Goal: Task Accomplishment & Management: Use online tool/utility

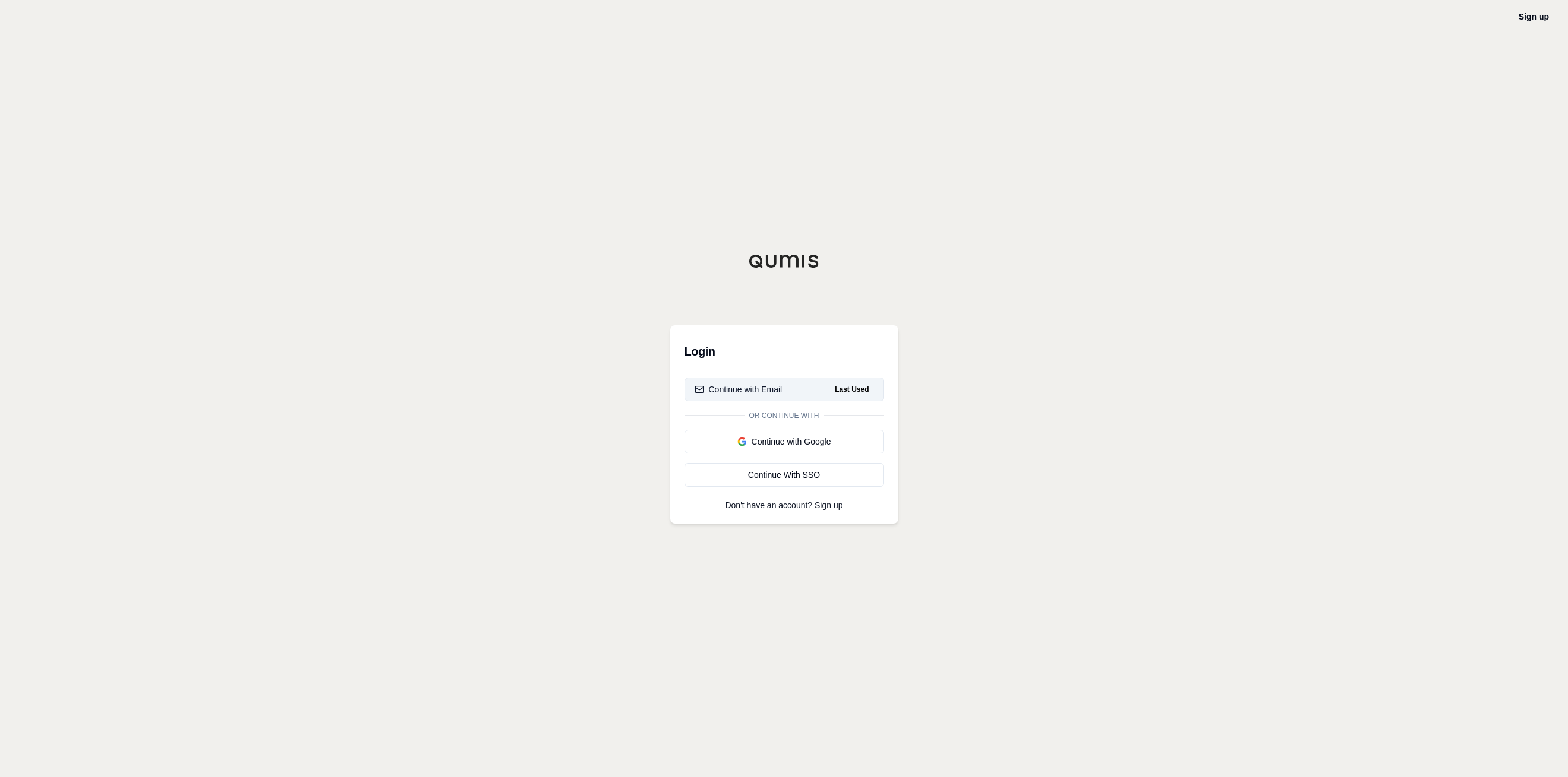
click at [751, 390] on div "Continue with Email" at bounding box center [738, 389] width 88 height 12
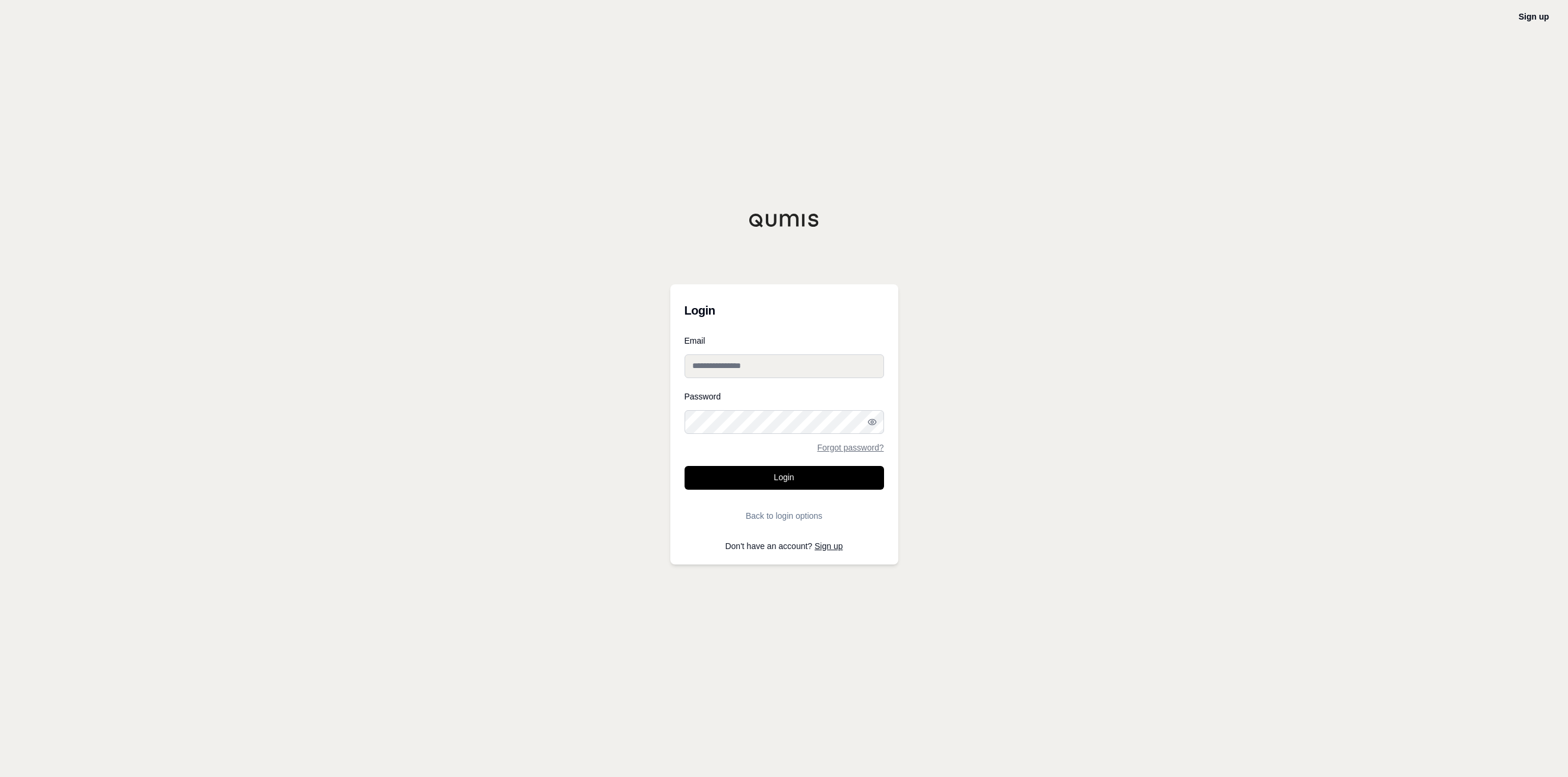
click at [750, 363] on input "Email" at bounding box center [784, 366] width 199 height 24
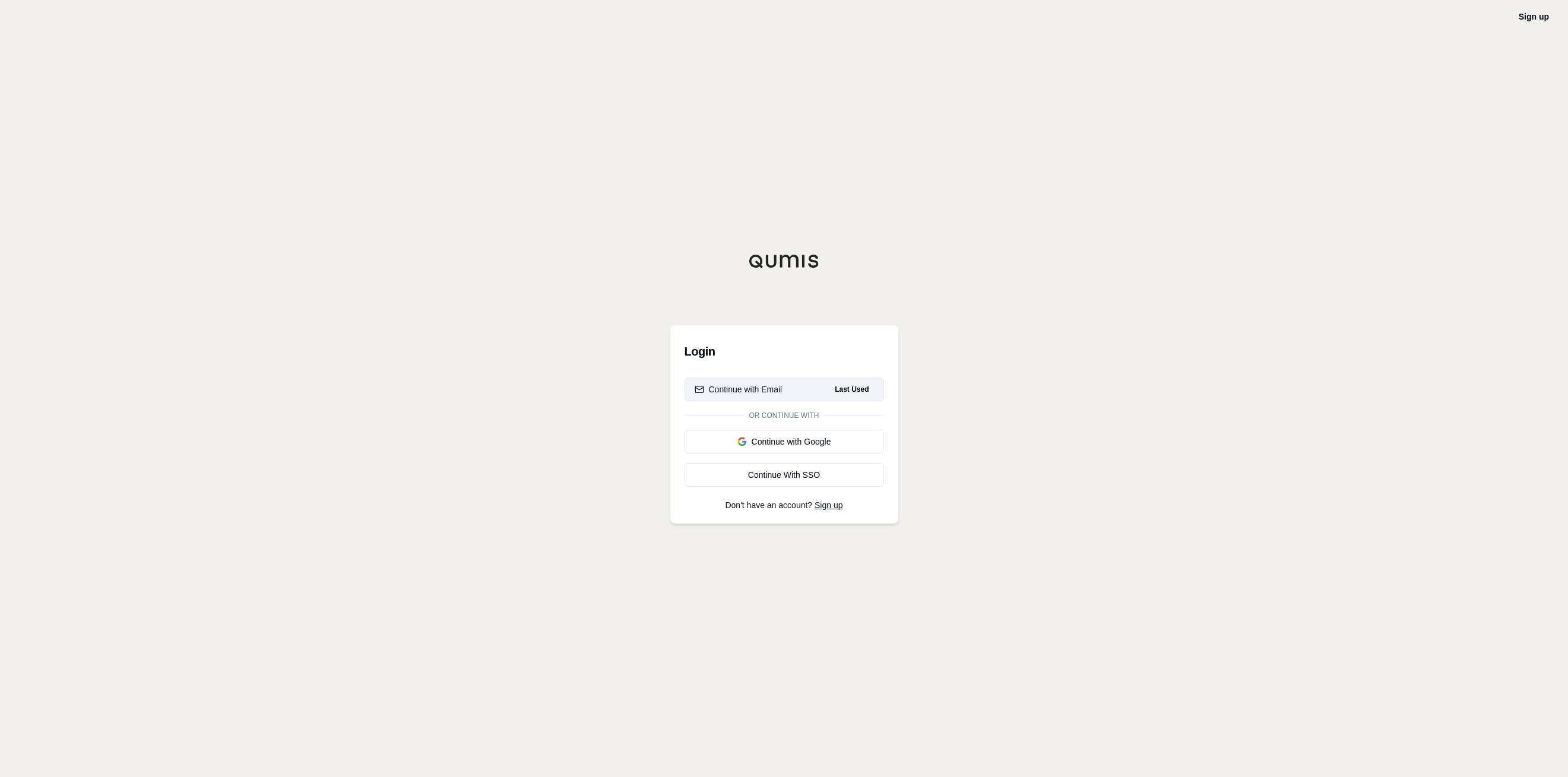
click at [788, 387] on button "Continue with Email Last Used" at bounding box center [784, 390] width 199 height 24
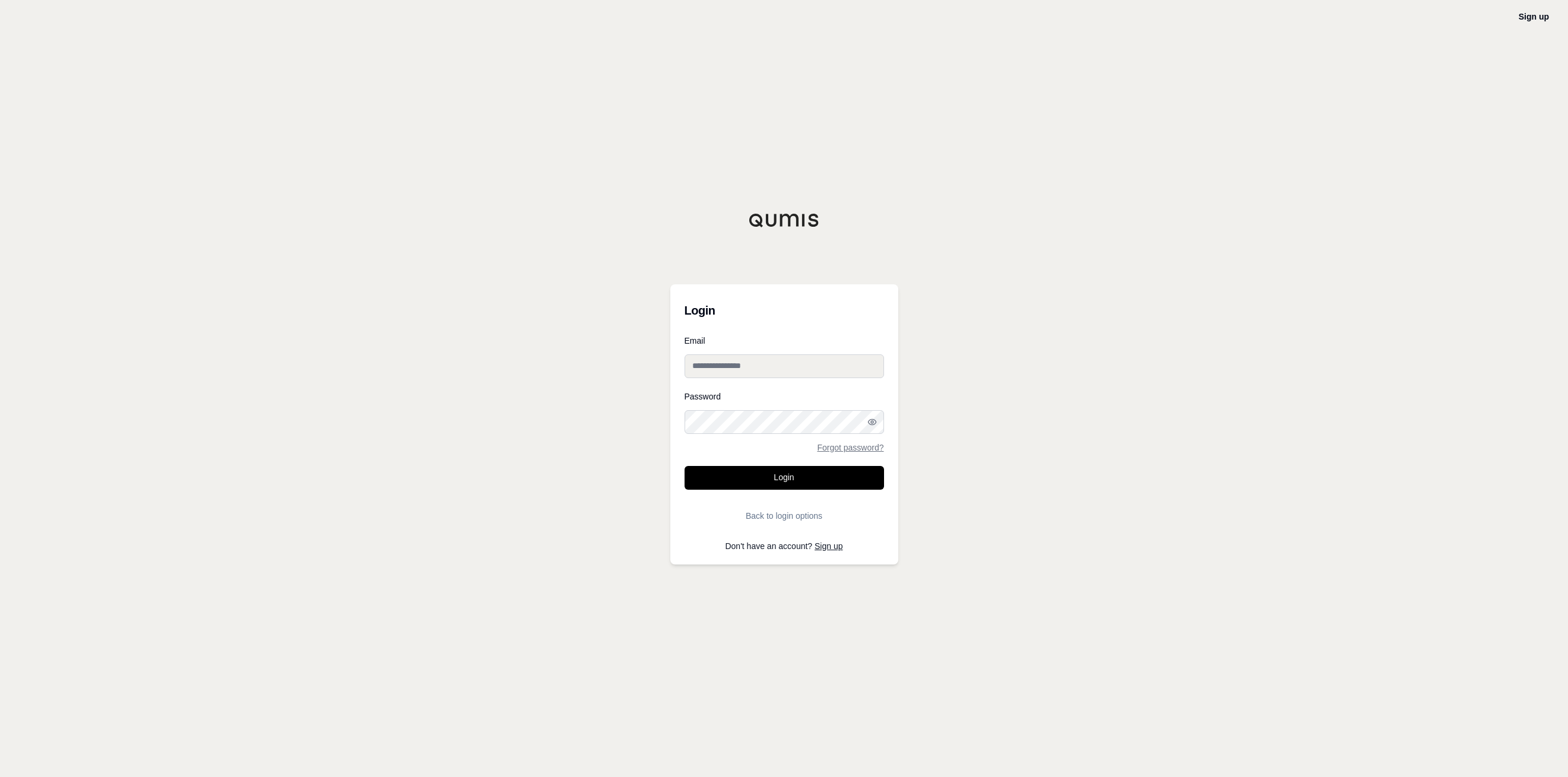
click at [800, 361] on input "Email" at bounding box center [784, 366] width 199 height 24
type input "**********"
click at [804, 483] on button "Login" at bounding box center [784, 478] width 199 height 24
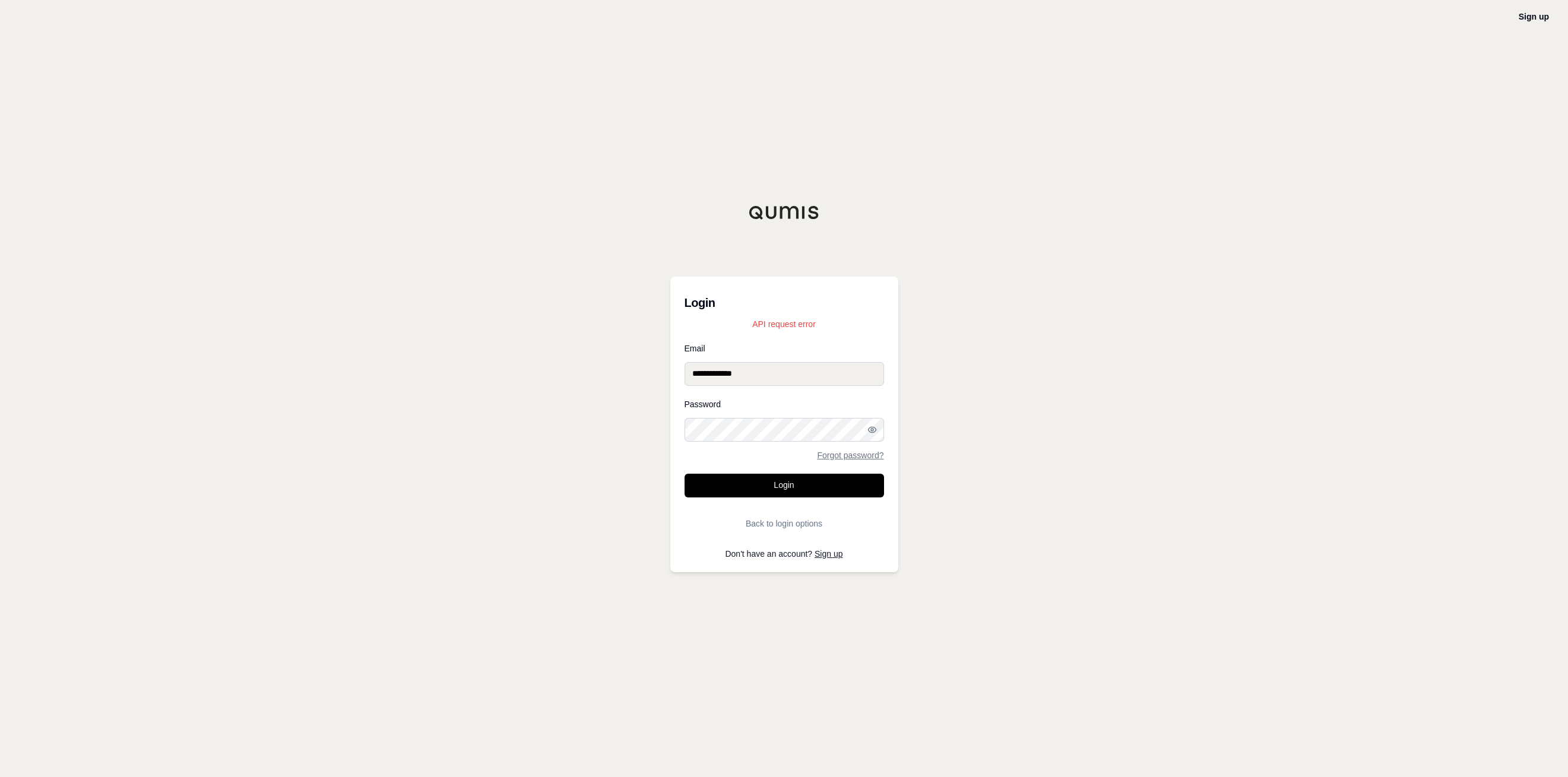
click at [776, 368] on input "**********" at bounding box center [784, 374] width 199 height 24
click at [723, 489] on button "Login" at bounding box center [784, 486] width 199 height 24
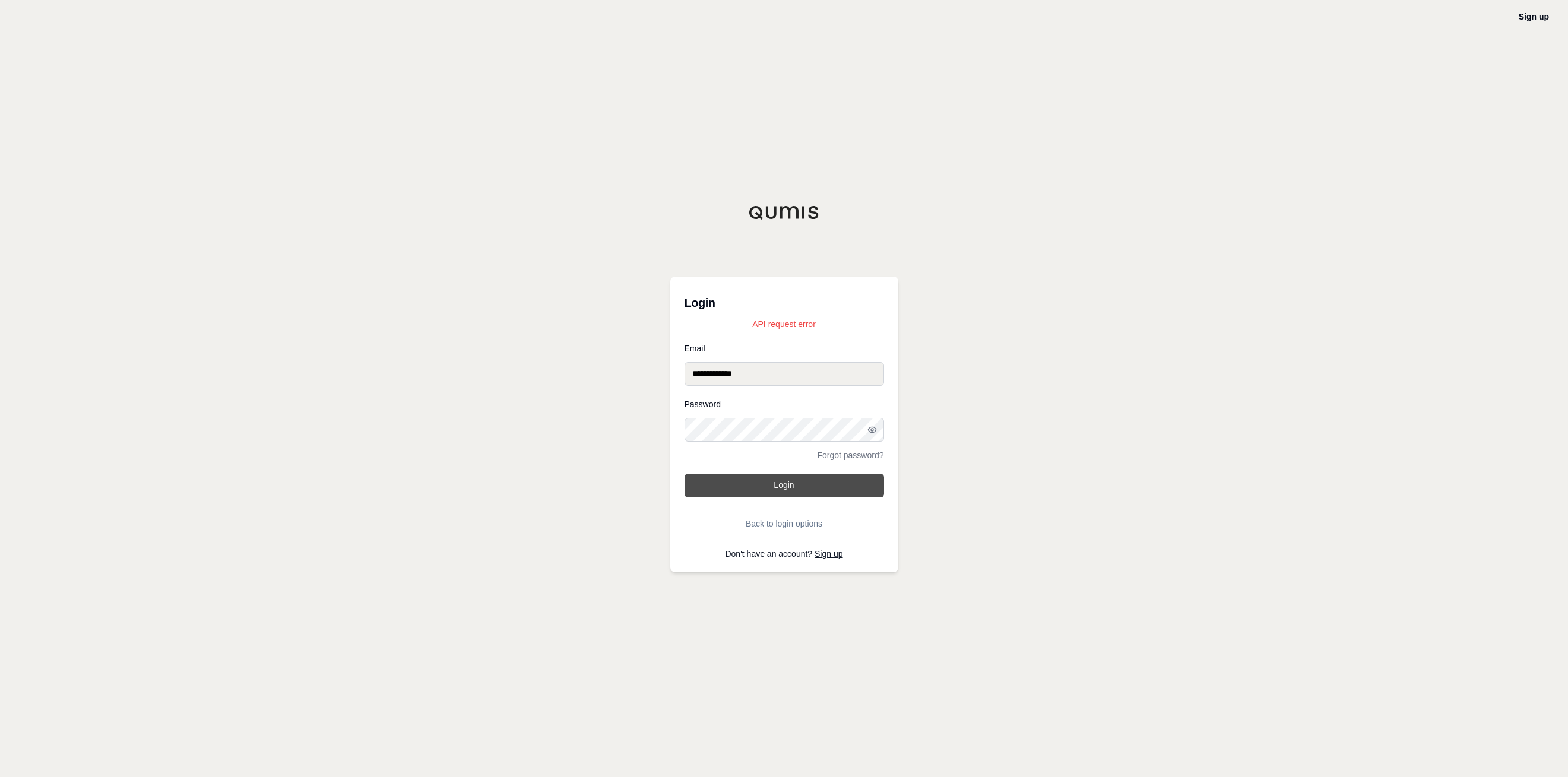
click at [723, 489] on button "Login" at bounding box center [784, 486] width 199 height 24
click at [723, 489] on button "Logging in..." at bounding box center [784, 486] width 199 height 24
click at [723, 489] on button "Login" at bounding box center [784, 486] width 199 height 24
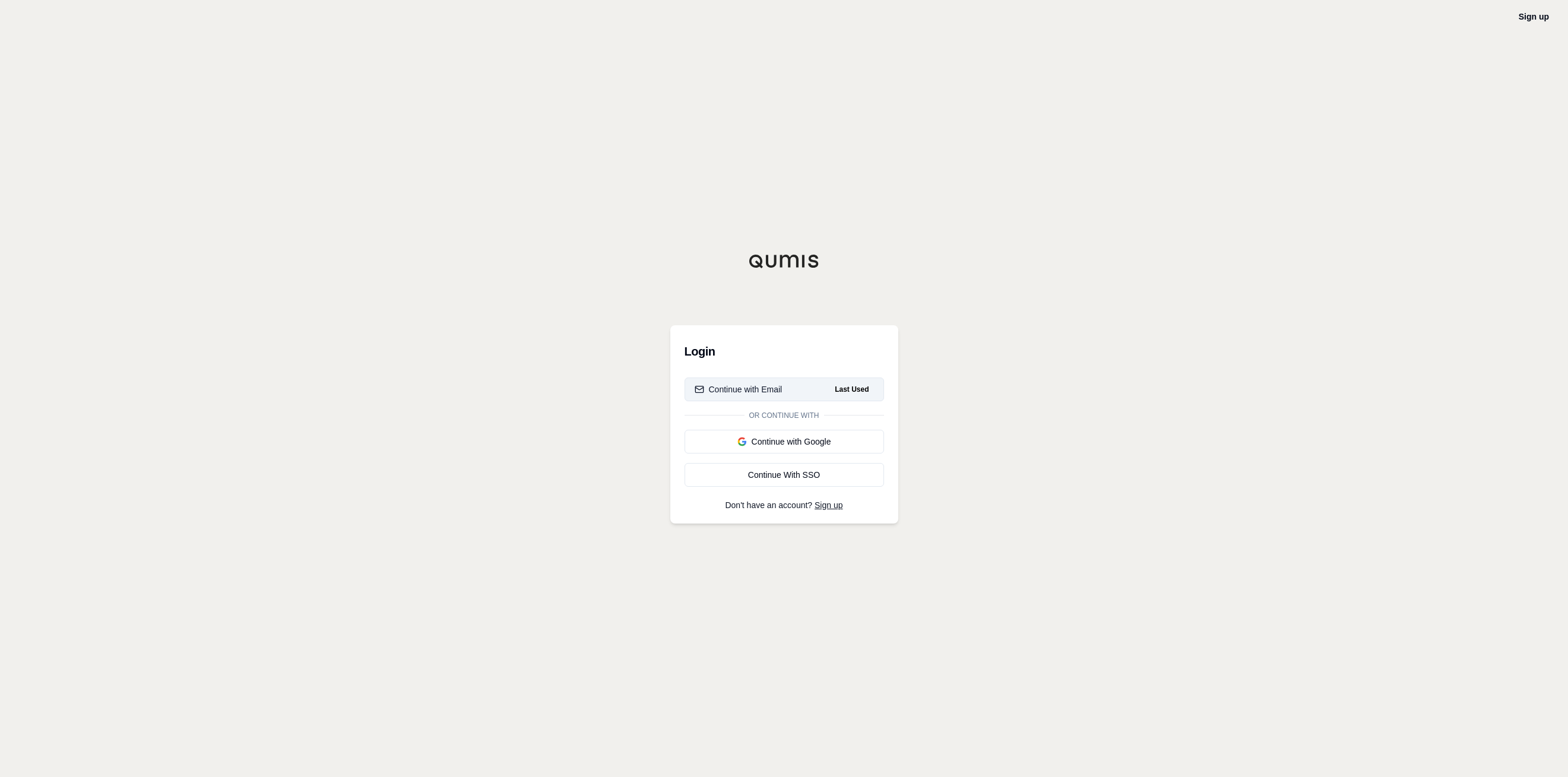
click at [785, 392] on button "Continue with Email Last Used" at bounding box center [784, 390] width 199 height 24
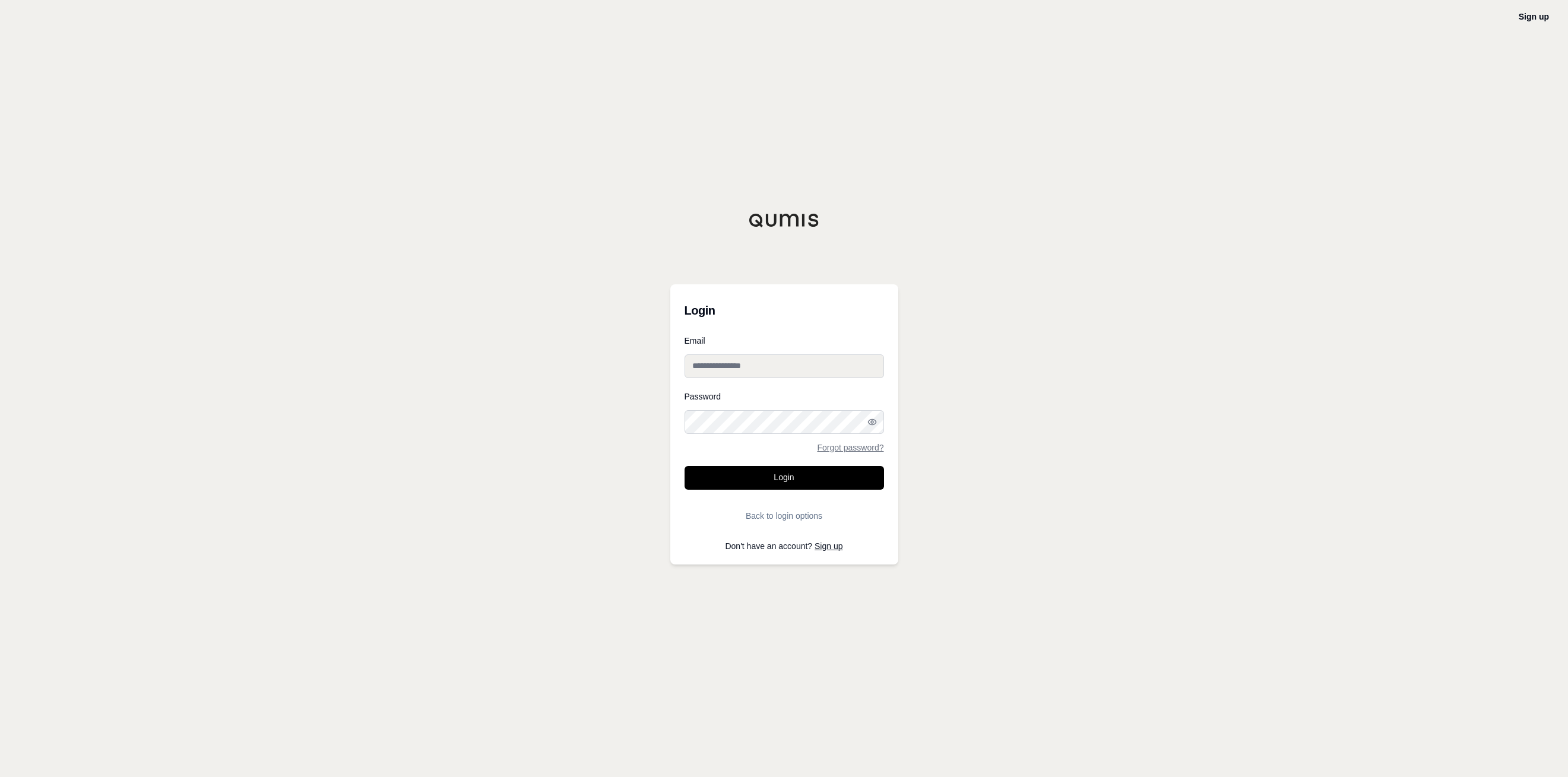
click at [763, 361] on input "Email" at bounding box center [784, 366] width 199 height 24
type input "**********"
click at [772, 486] on button "Login" at bounding box center [784, 478] width 199 height 24
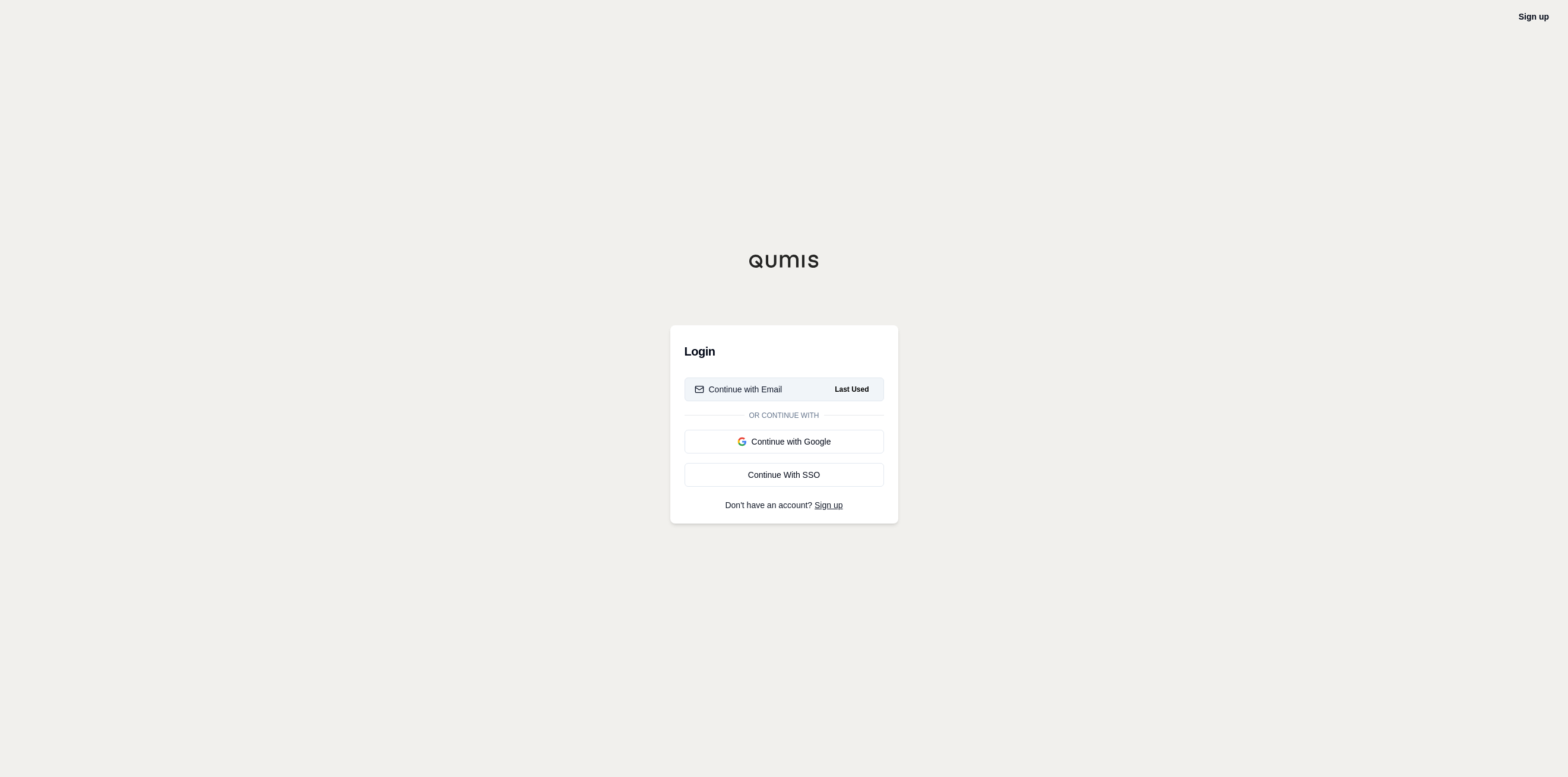
click at [791, 392] on button "Continue with Email Last Used" at bounding box center [784, 390] width 199 height 24
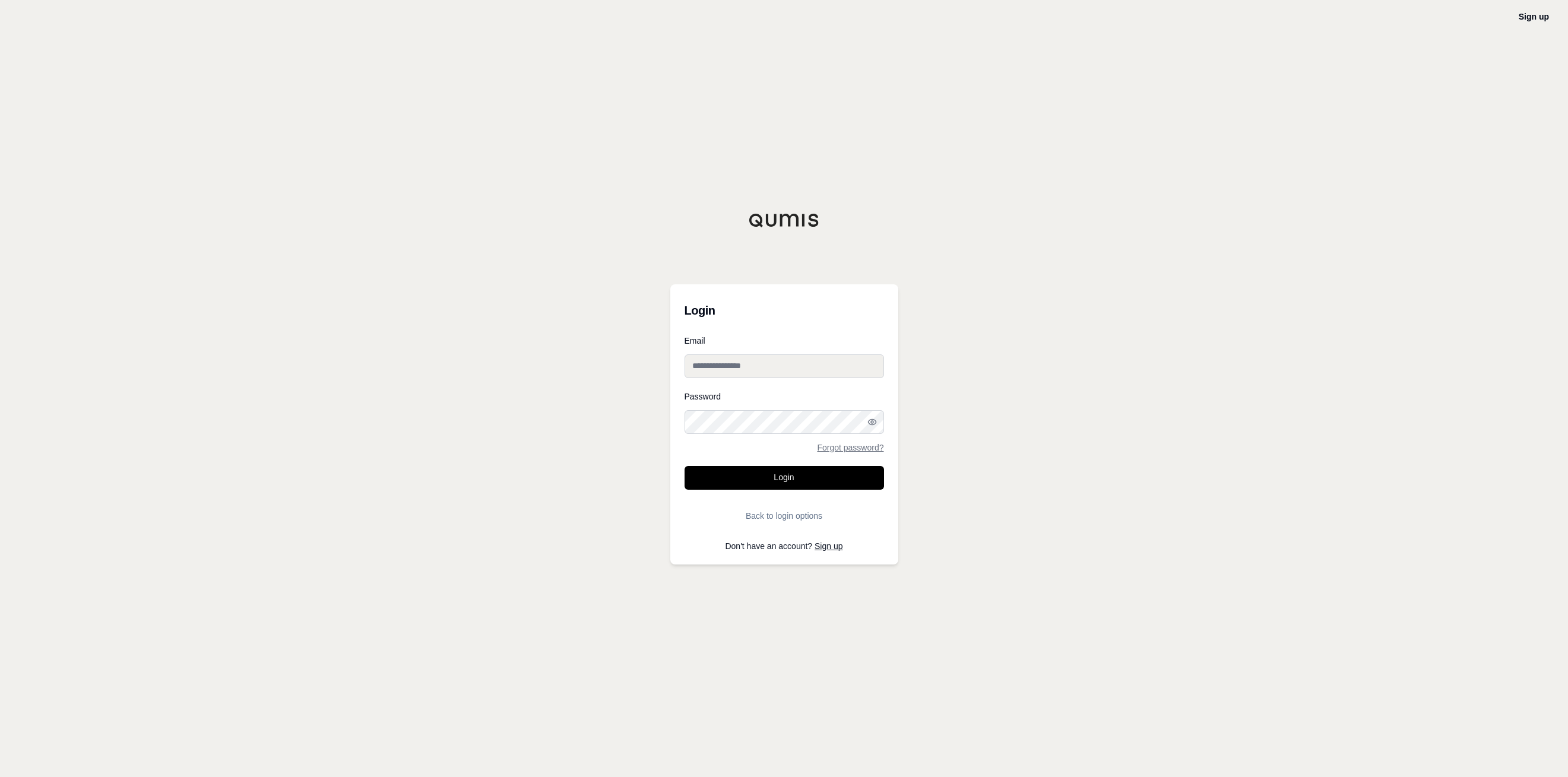
click at [783, 369] on input "Email" at bounding box center [784, 366] width 199 height 24
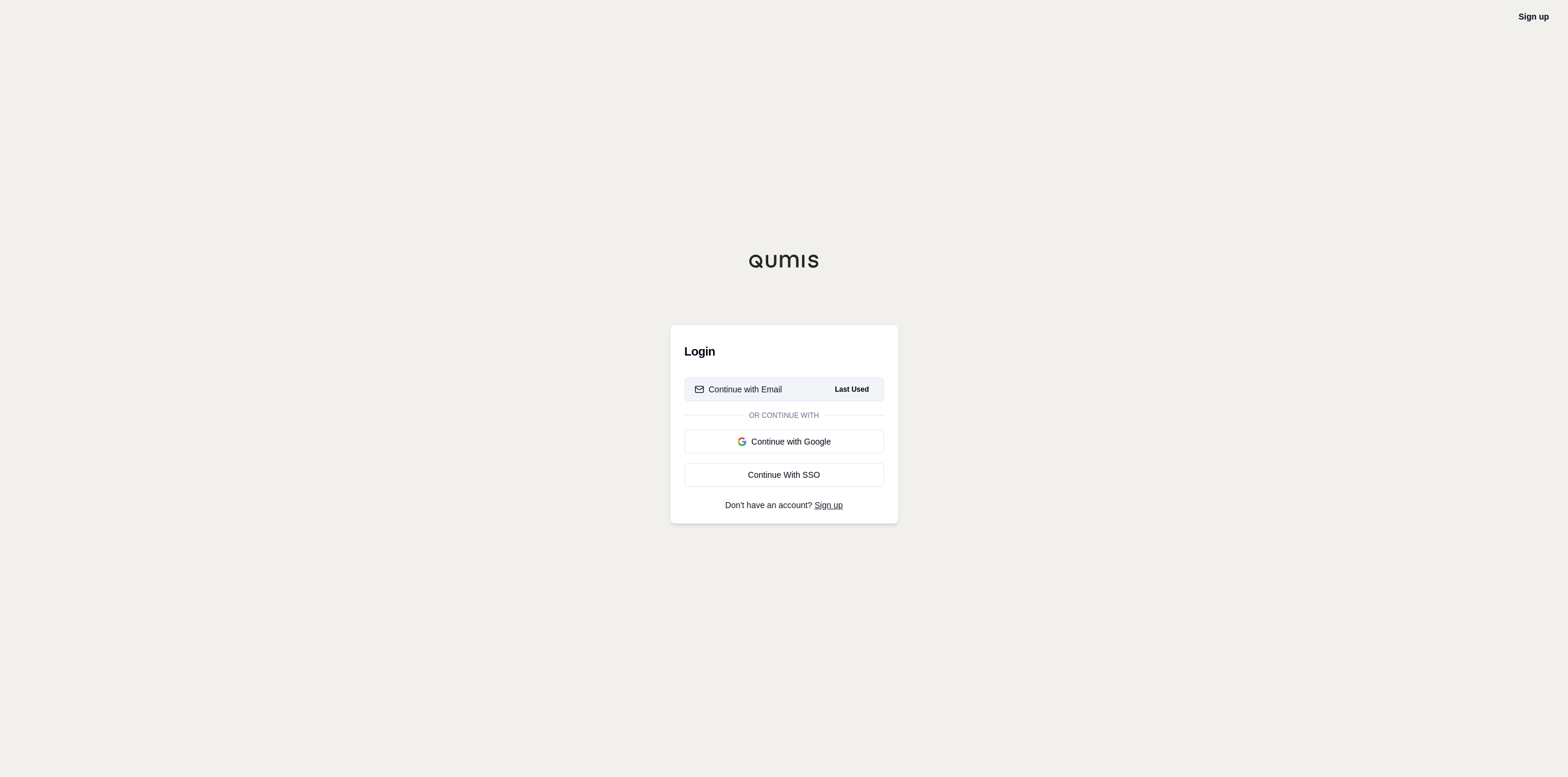
click at [778, 394] on div "Continue with Email" at bounding box center [738, 389] width 88 height 12
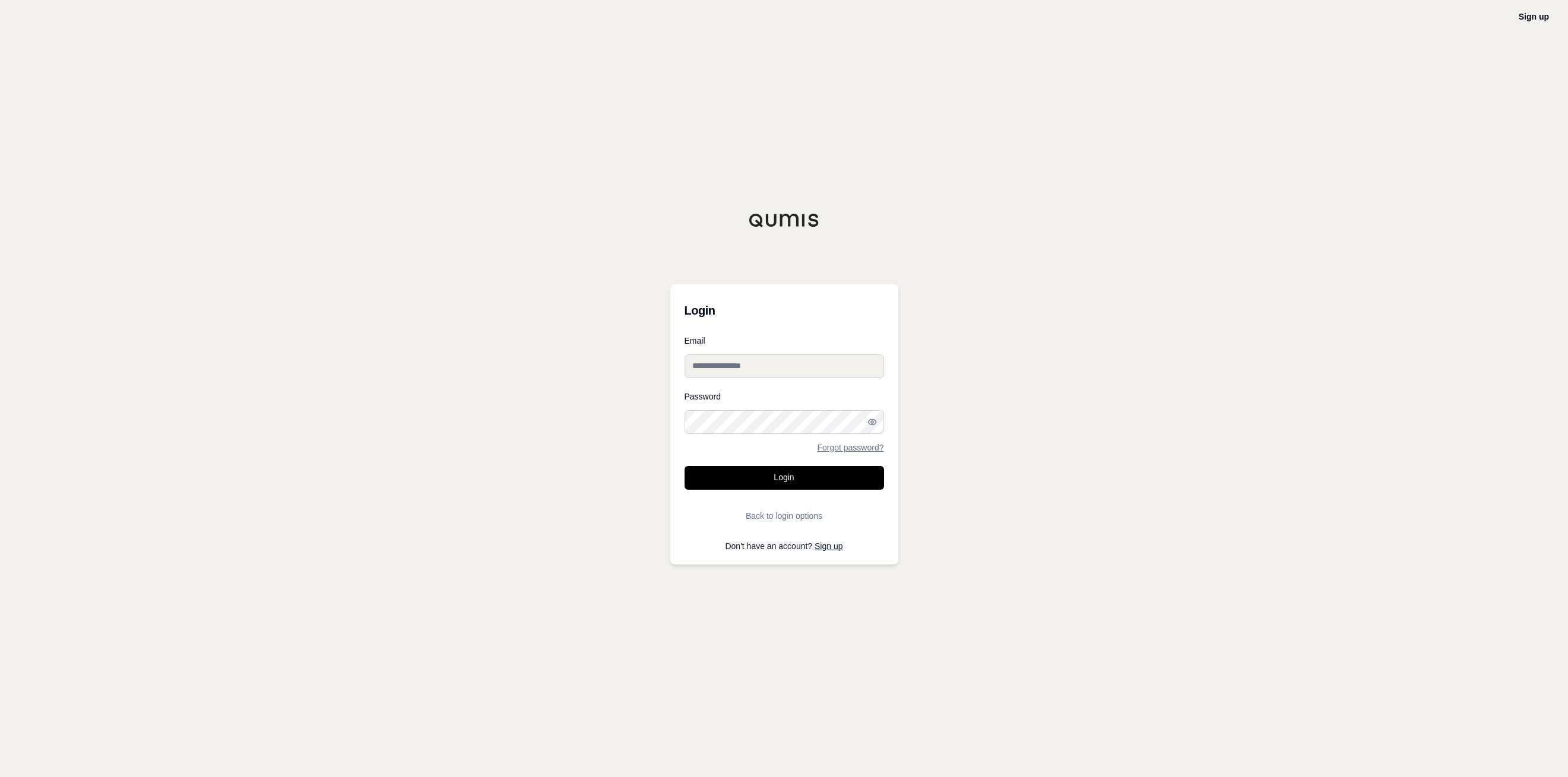
click at [766, 355] on input "Email" at bounding box center [784, 366] width 199 height 24
click at [795, 470] on button "Login" at bounding box center [784, 478] width 199 height 24
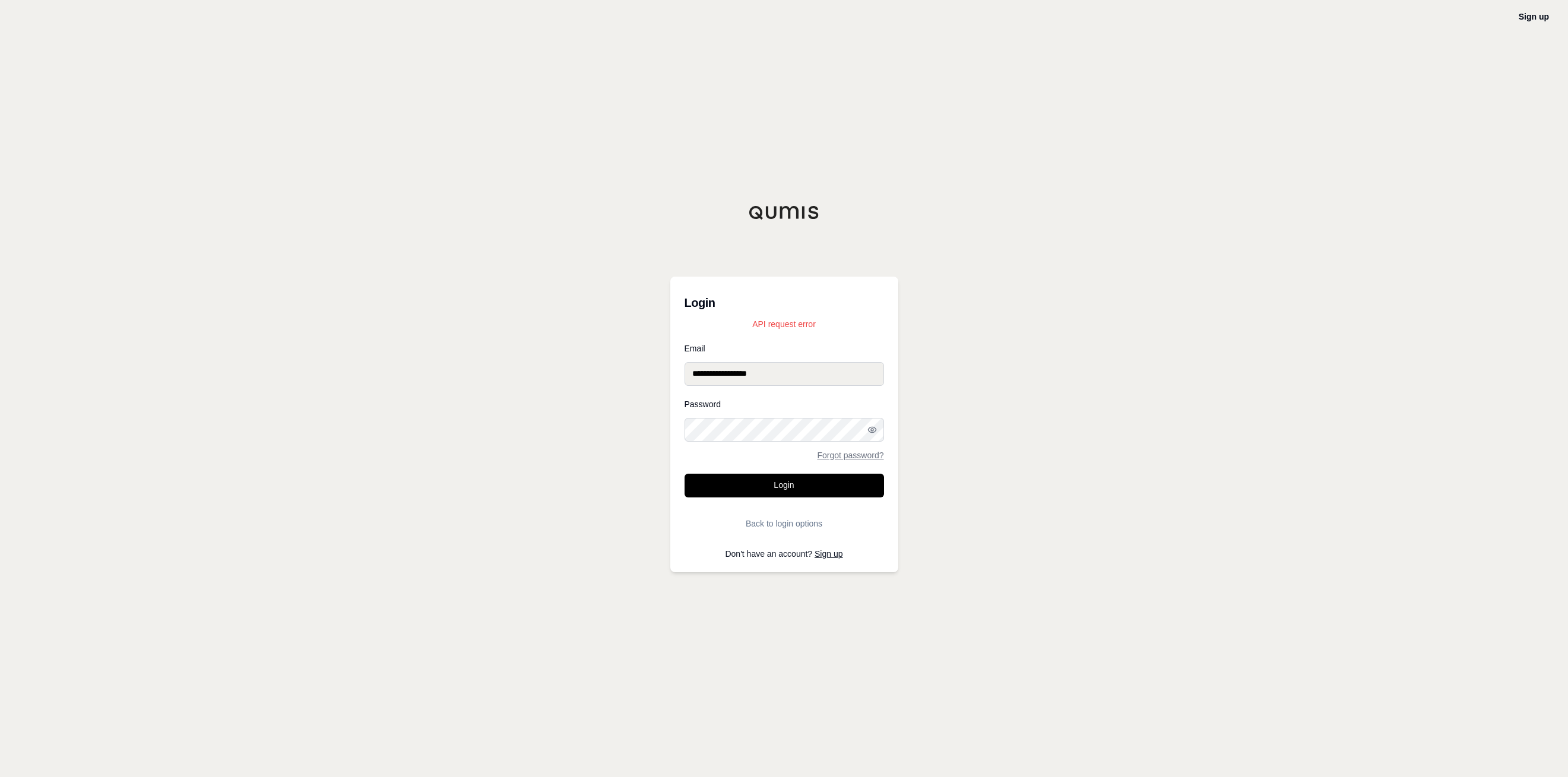
drag, startPoint x: 777, startPoint y: 376, endPoint x: 668, endPoint y: 373, distance: 109.0
click at [668, 373] on div "**********" at bounding box center [784, 388] width 1568 height 777
type input "**********"
click at [873, 430] on circle "button" at bounding box center [871, 429] width 2 height 2
click at [794, 489] on button "Login" at bounding box center [784, 486] width 199 height 24
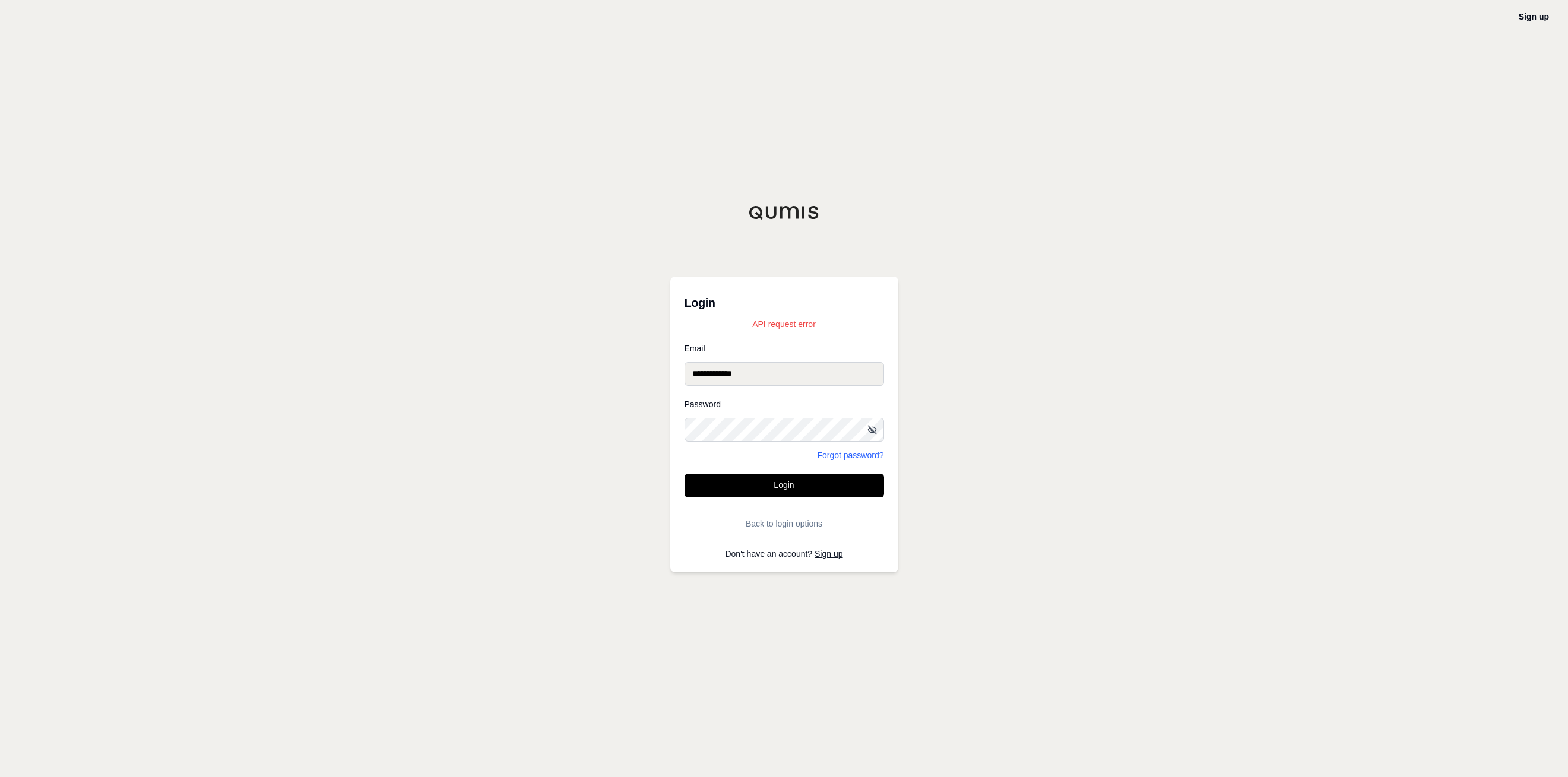
click at [850, 455] on link "Forgot password?" at bounding box center [850, 455] width 67 height 8
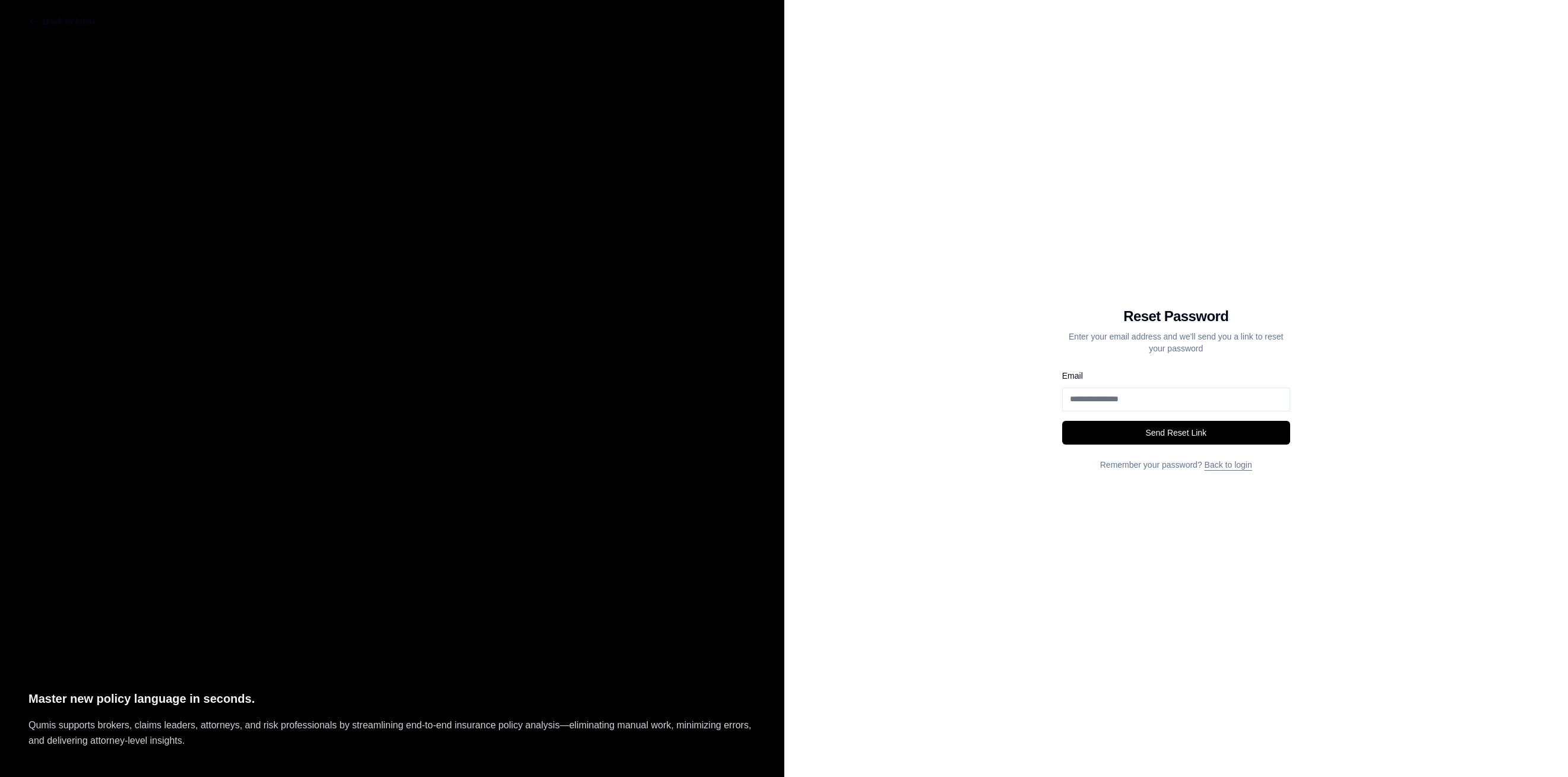
click at [1142, 410] on form "Email Send Reset Link" at bounding box center [1175, 406] width 228 height 76
click at [1135, 404] on input "Email" at bounding box center [1175, 399] width 228 height 24
type input "**********"
click at [1165, 432] on button "Send Reset Link" at bounding box center [1175, 432] width 228 height 24
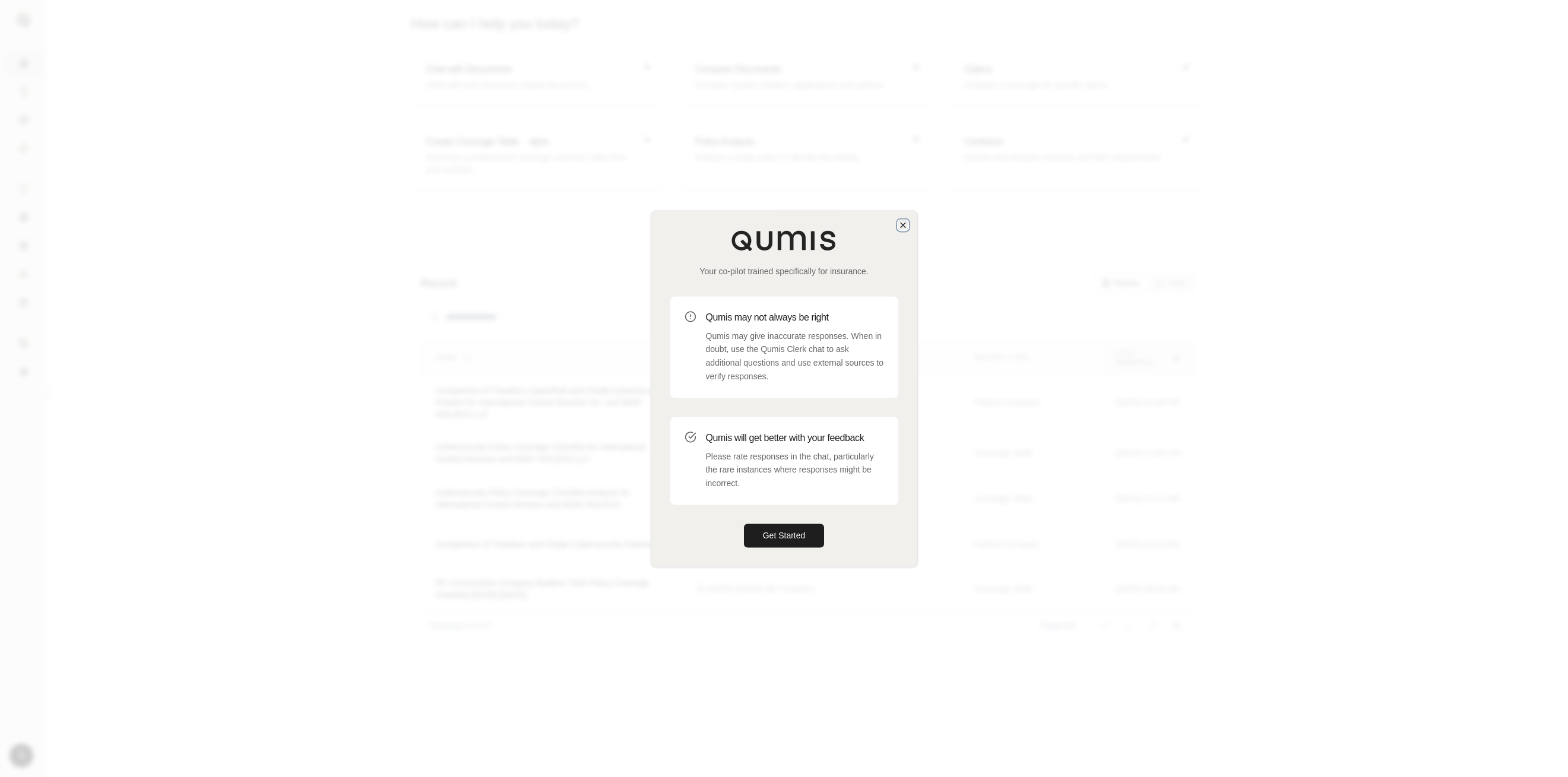
click at [904, 225] on icon "button" at bounding box center [903, 225] width 10 height 10
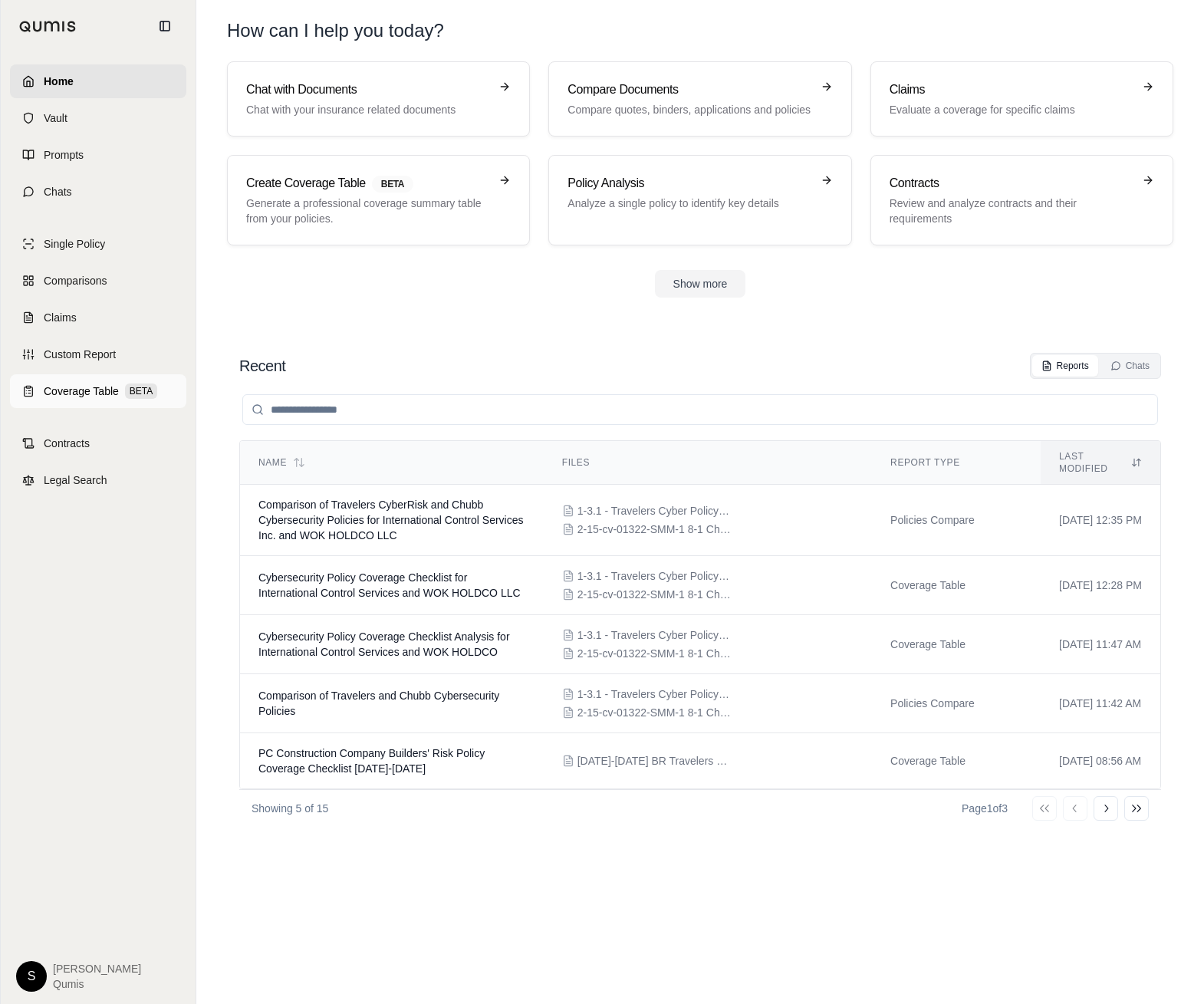
click at [100, 385] on span "Coverage Table" at bounding box center [81, 391] width 75 height 15
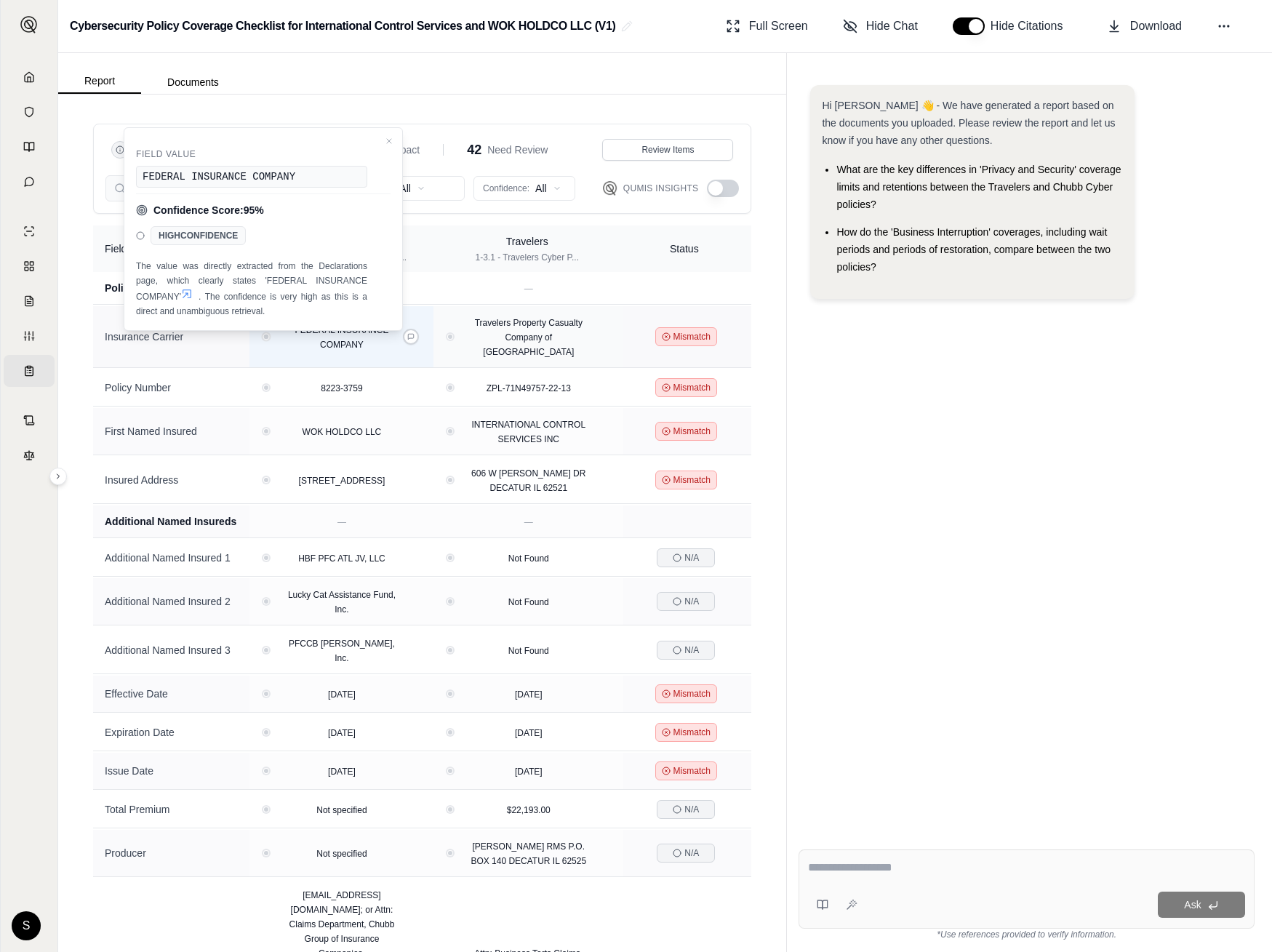
click at [265, 335] on button "View confidence details" at bounding box center [267, 337] width 5 height 5
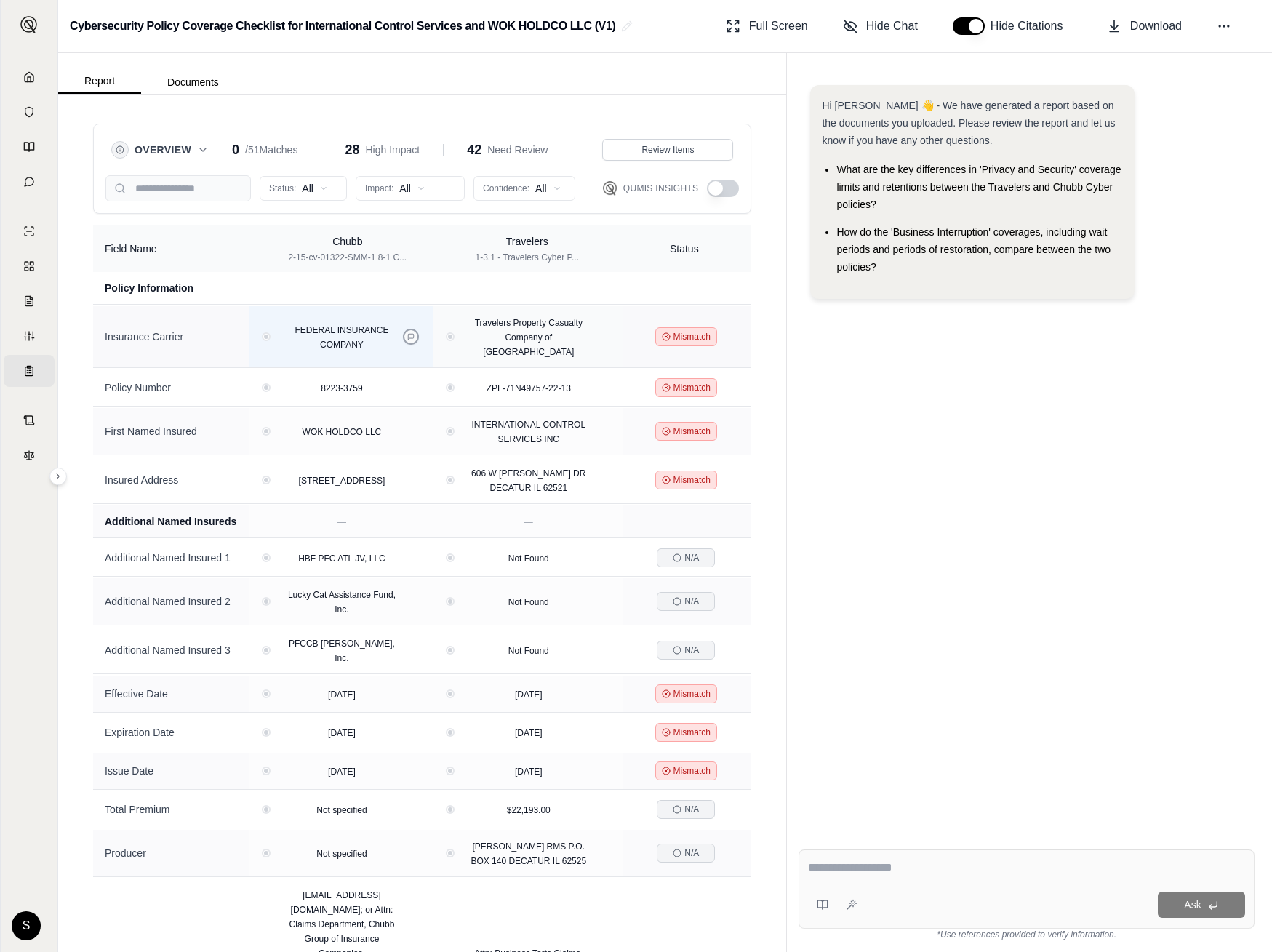
click at [419, 329] on button at bounding box center [410, 336] width 16 height 16
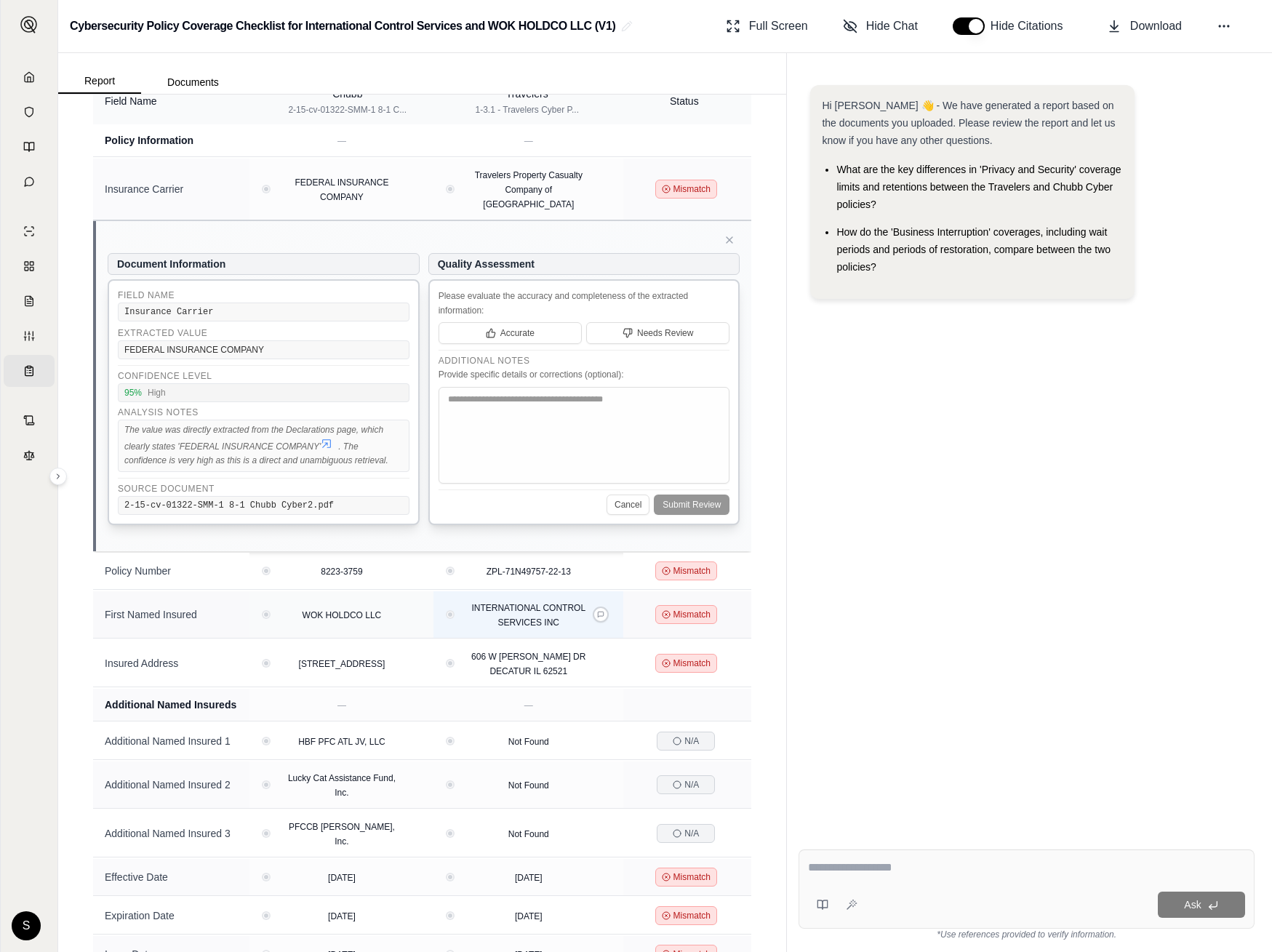
scroll to position [181, 0]
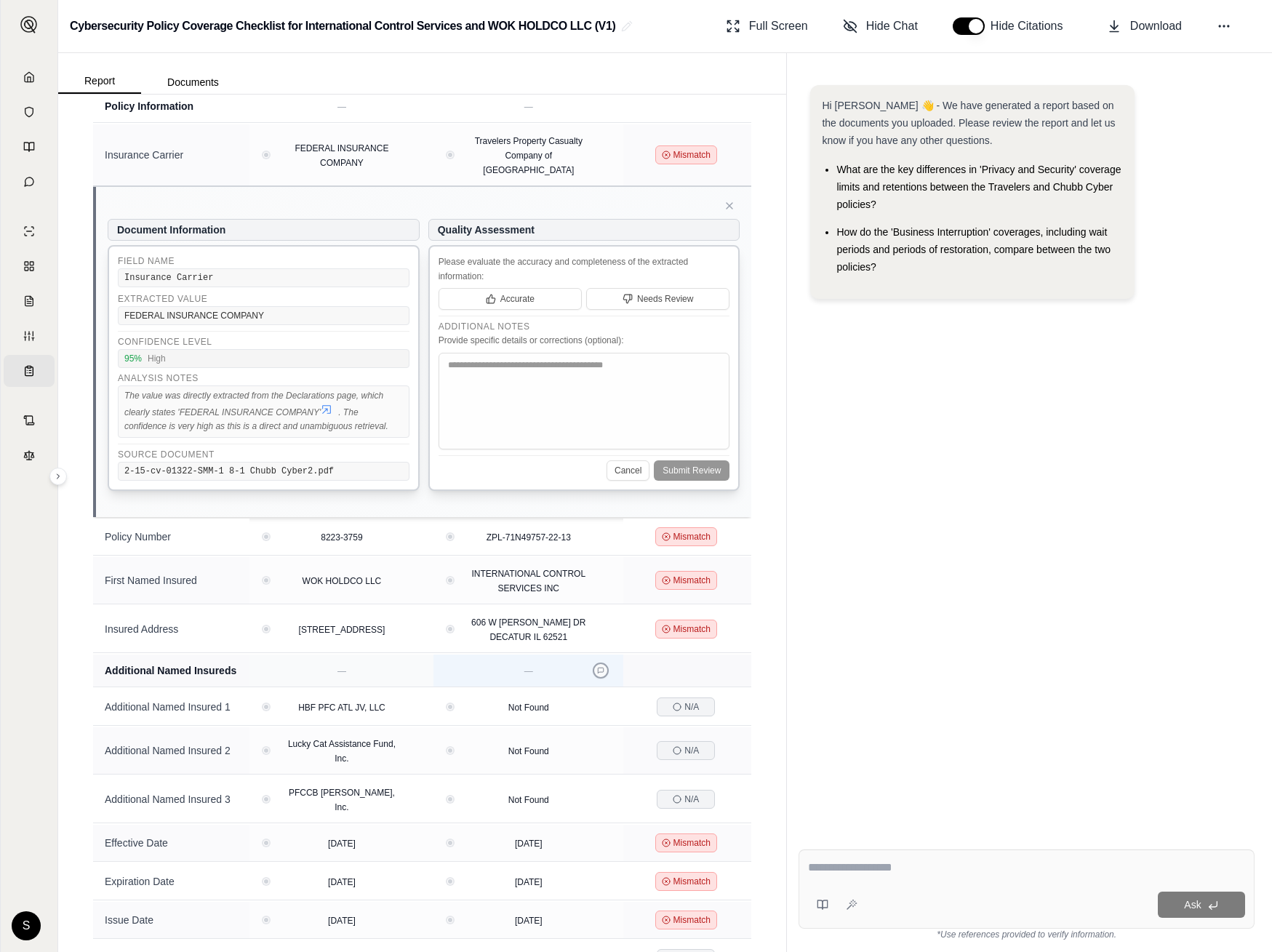
click at [604, 674] on icon at bounding box center [600, 670] width 7 height 7
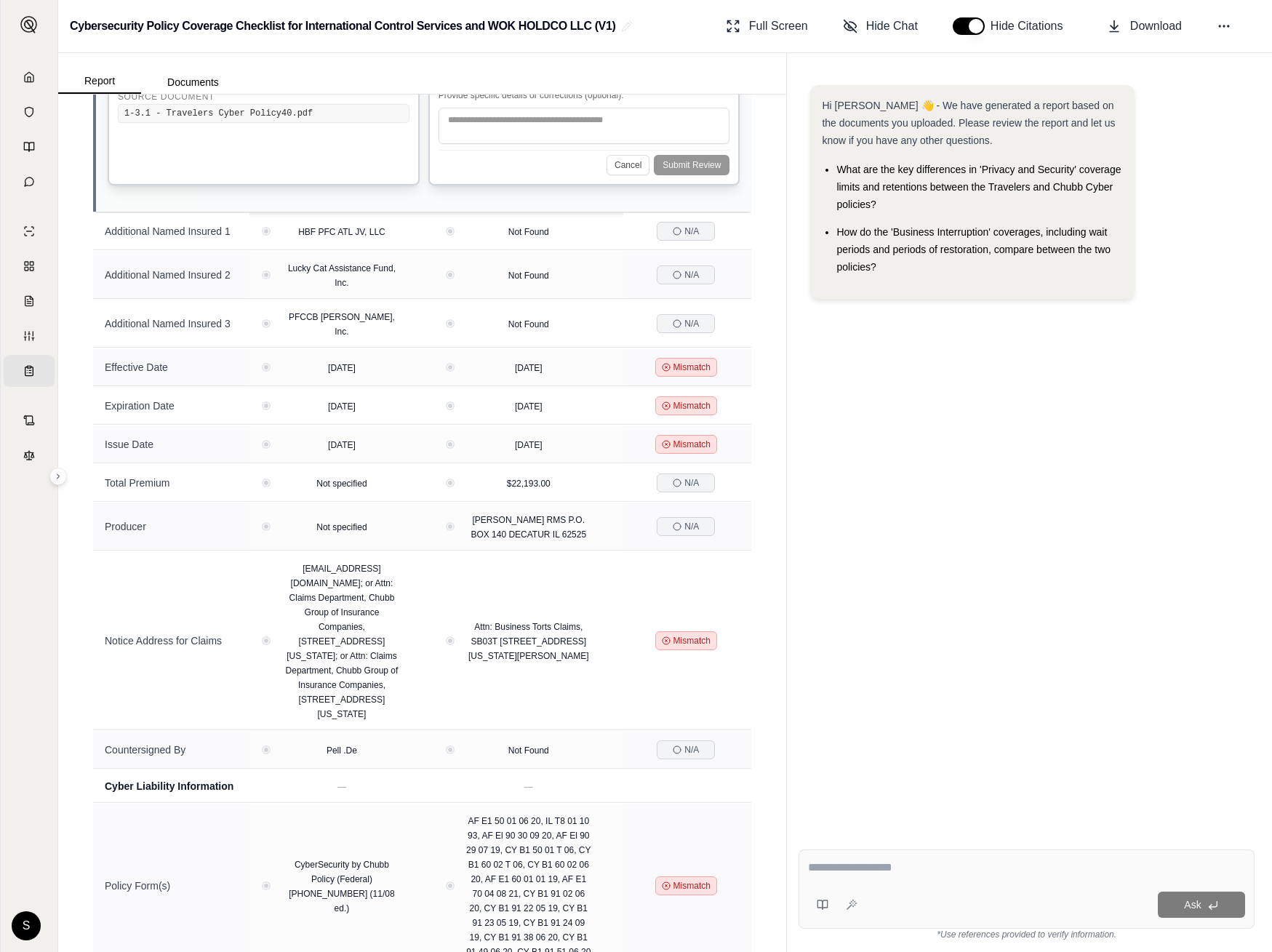
scroll to position [624, 0]
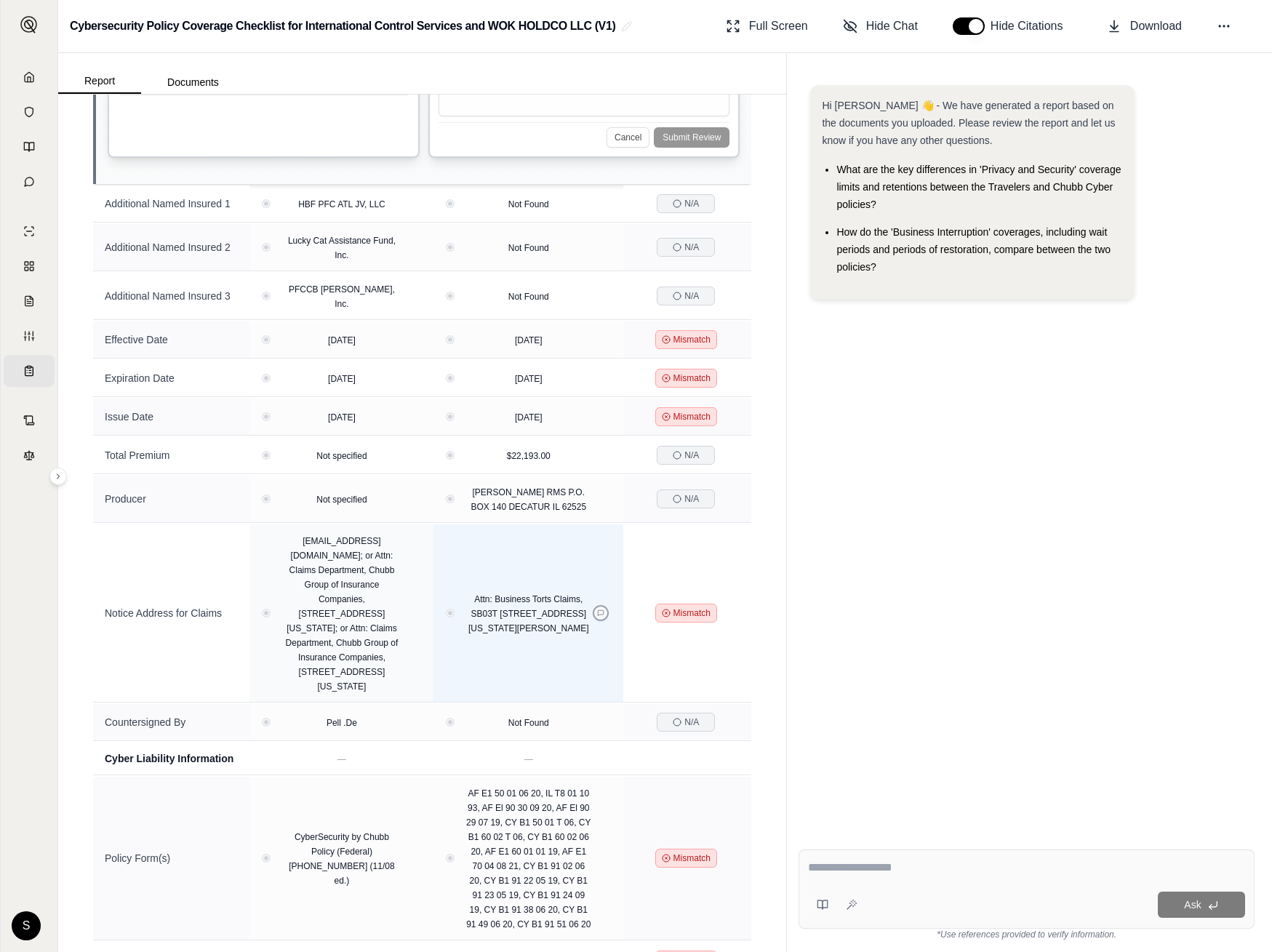
click at [604, 615] on button at bounding box center [600, 612] width 16 height 16
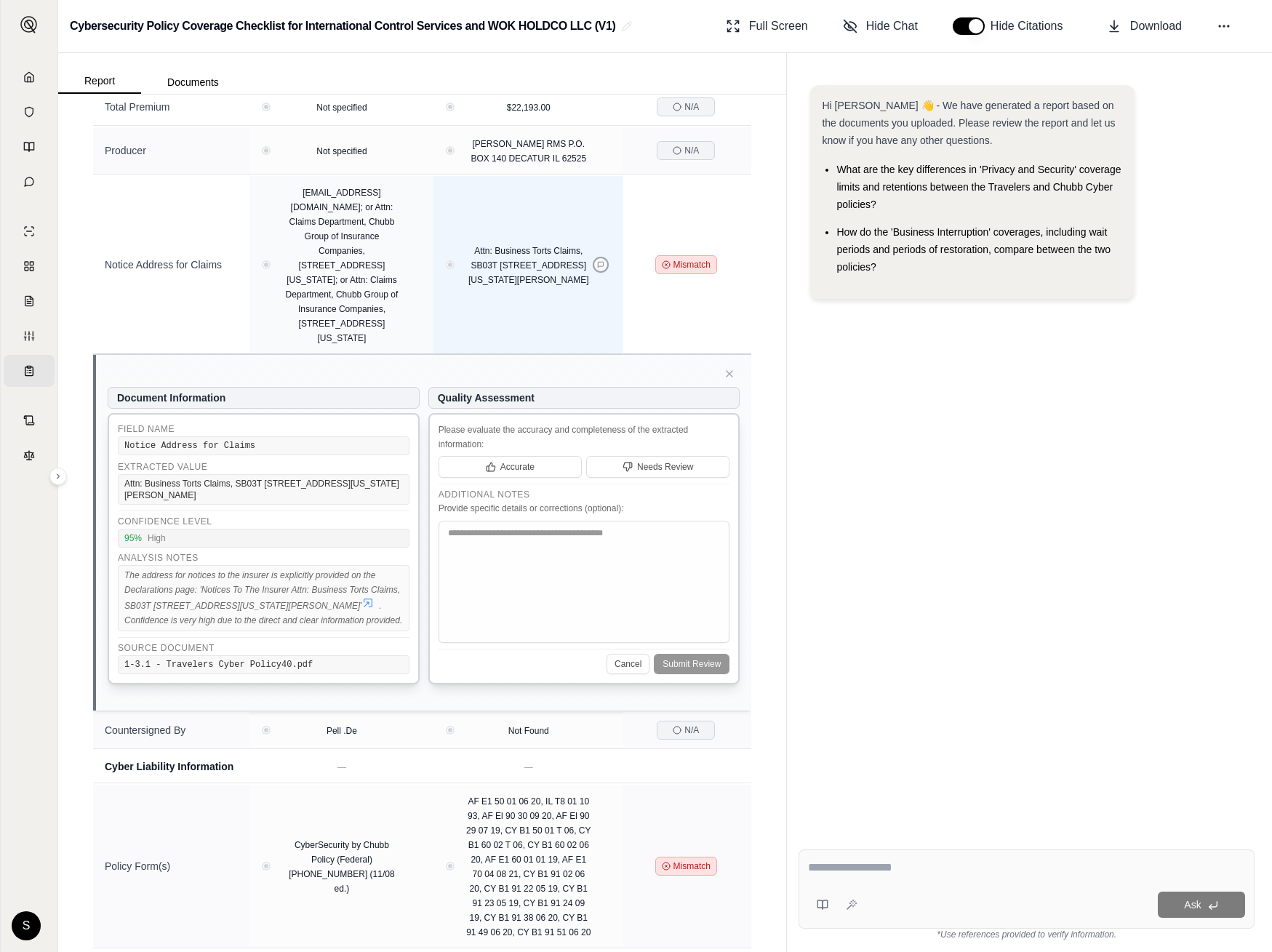
scroll to position [1000, 0]
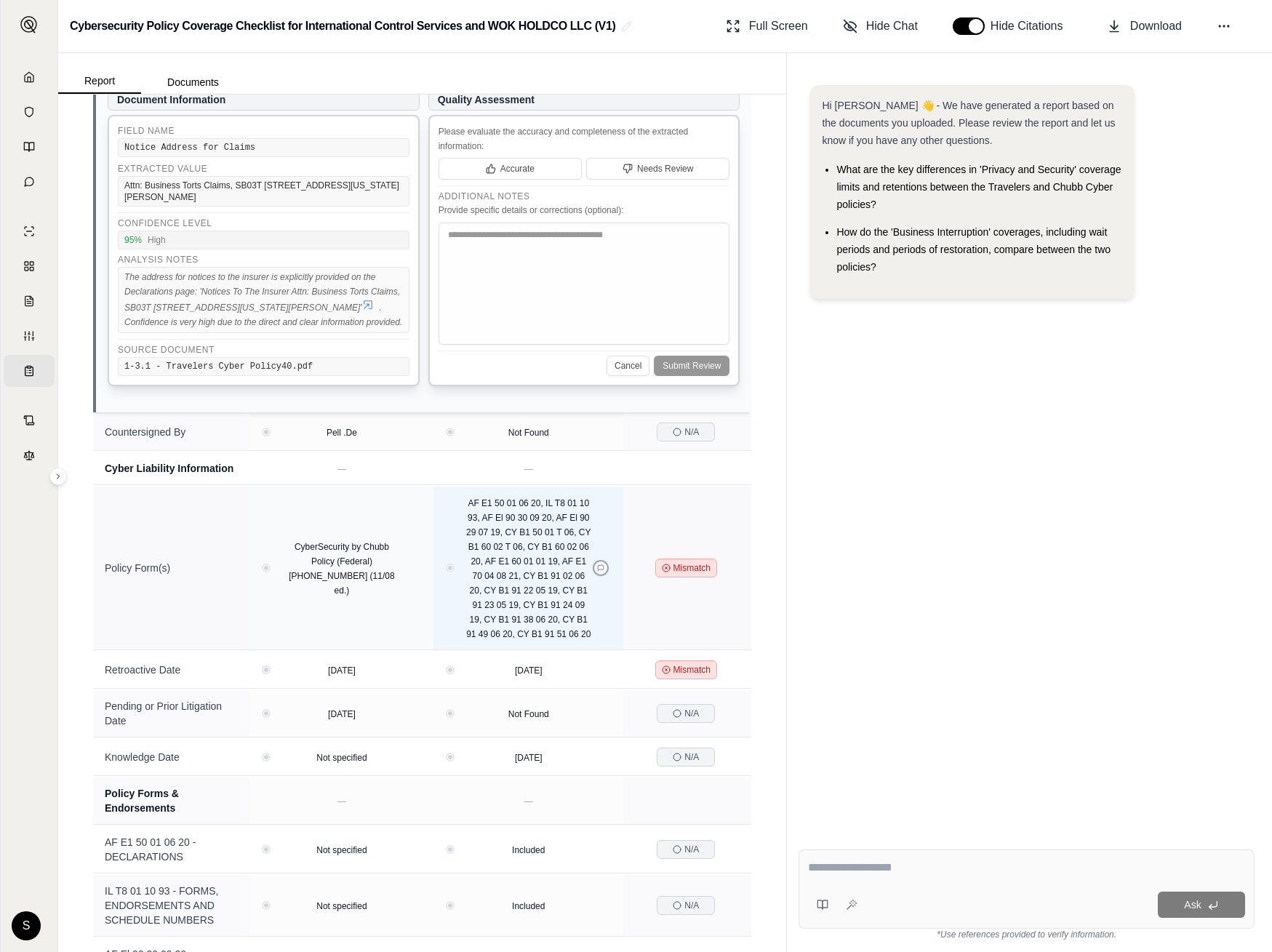
click at [606, 576] on button at bounding box center [600, 568] width 16 height 16
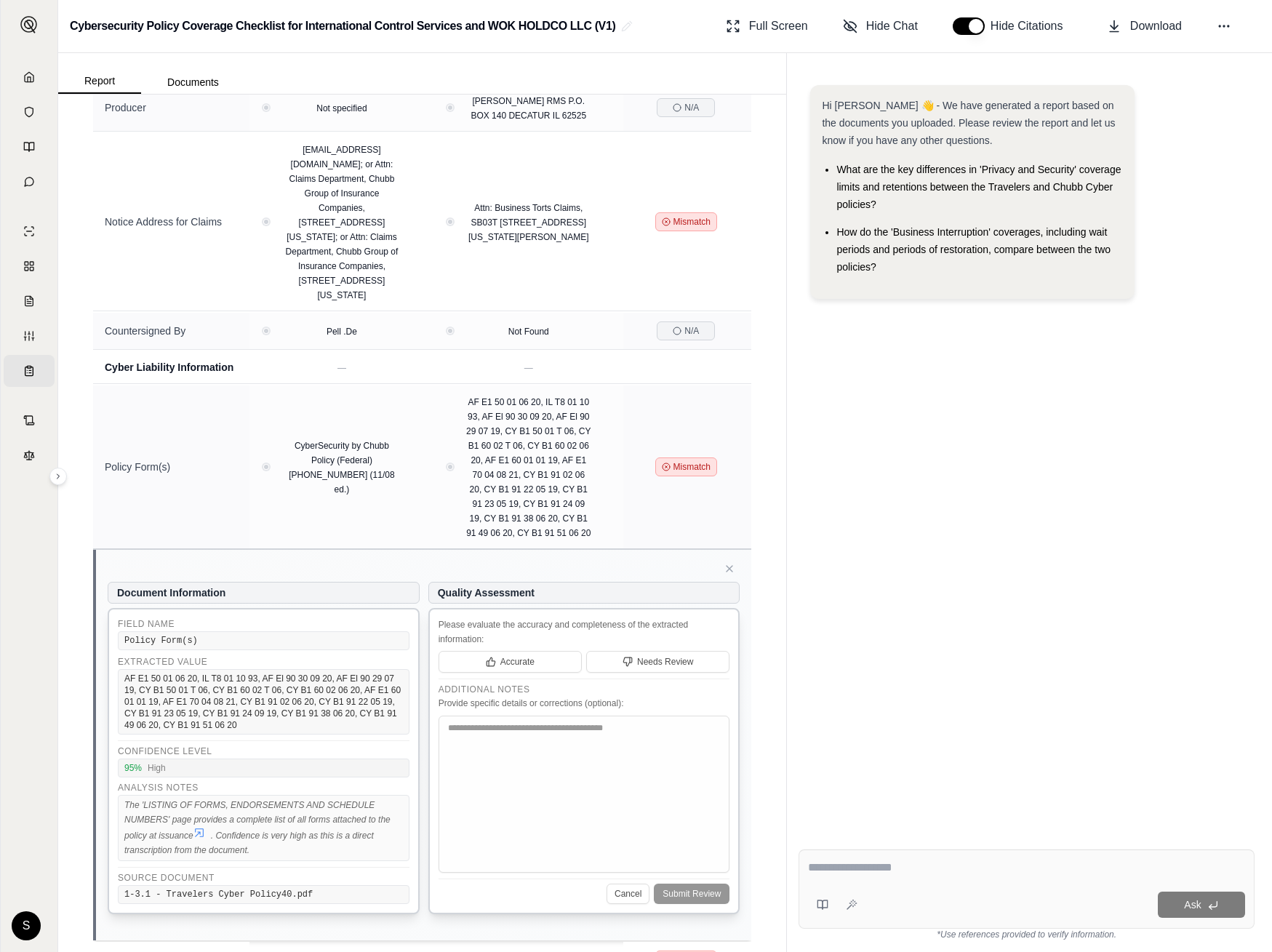
scroll to position [669, 0]
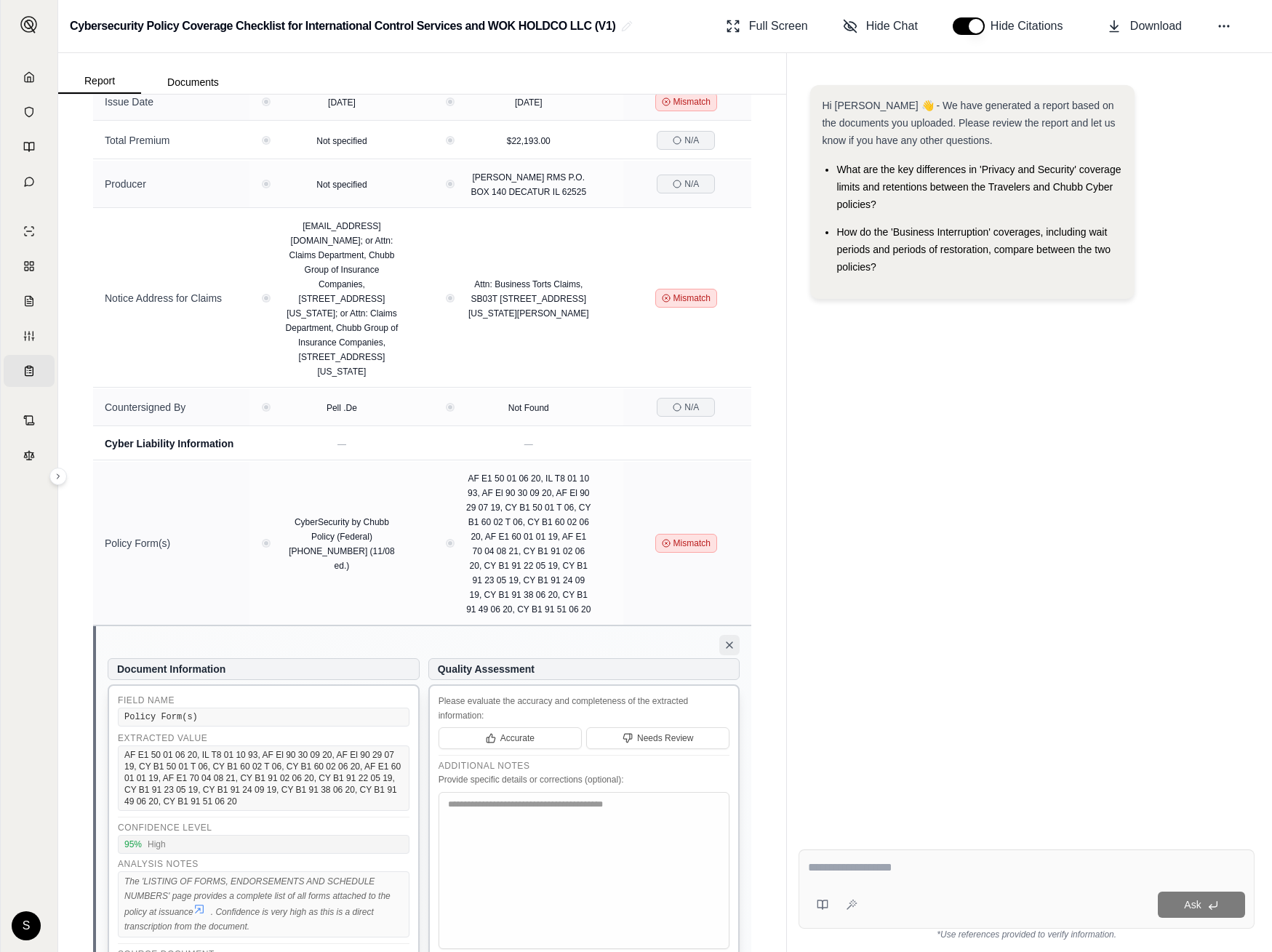
click at [734, 651] on icon at bounding box center [729, 645] width 12 height 12
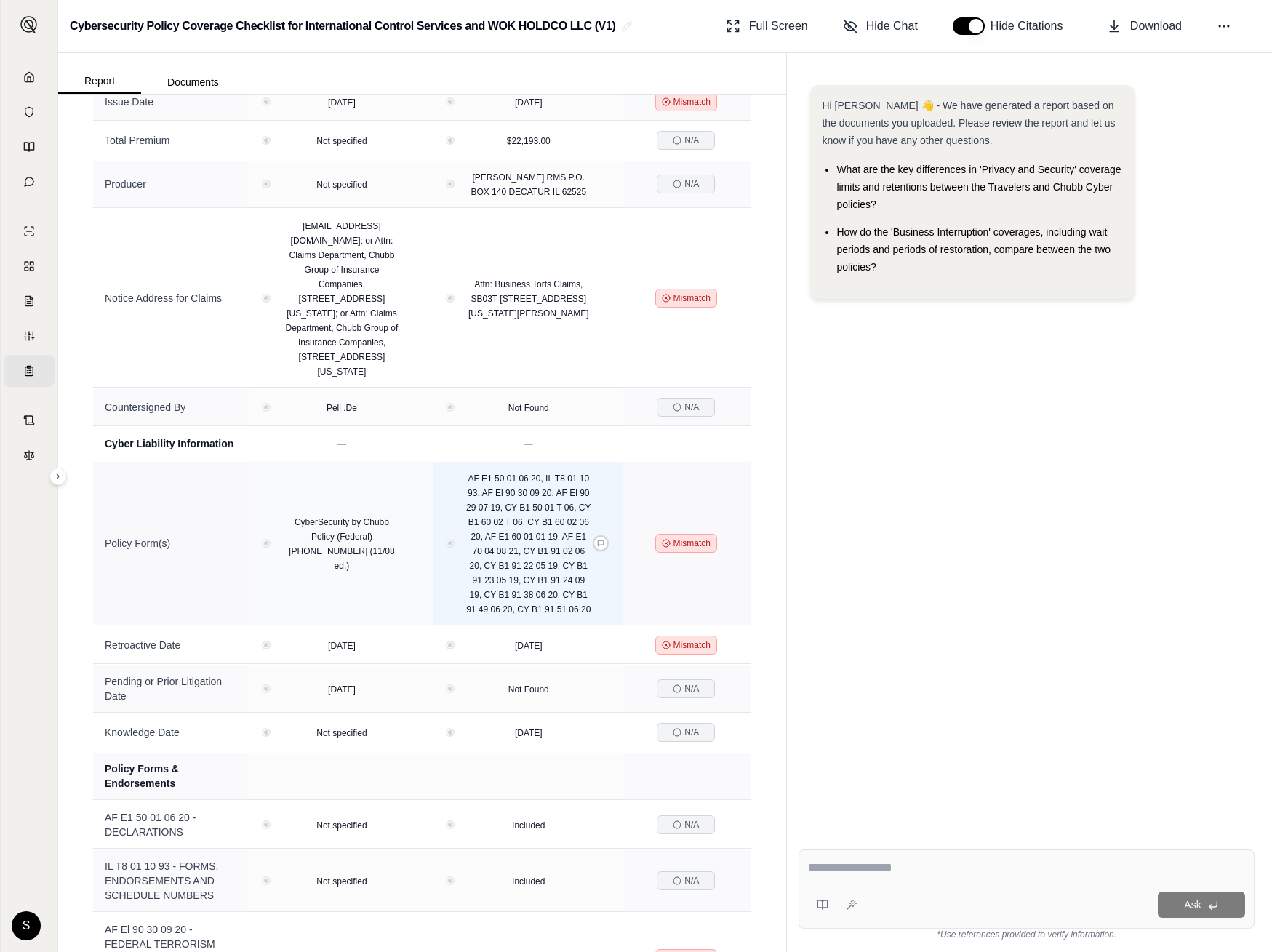
scroll to position [0, 0]
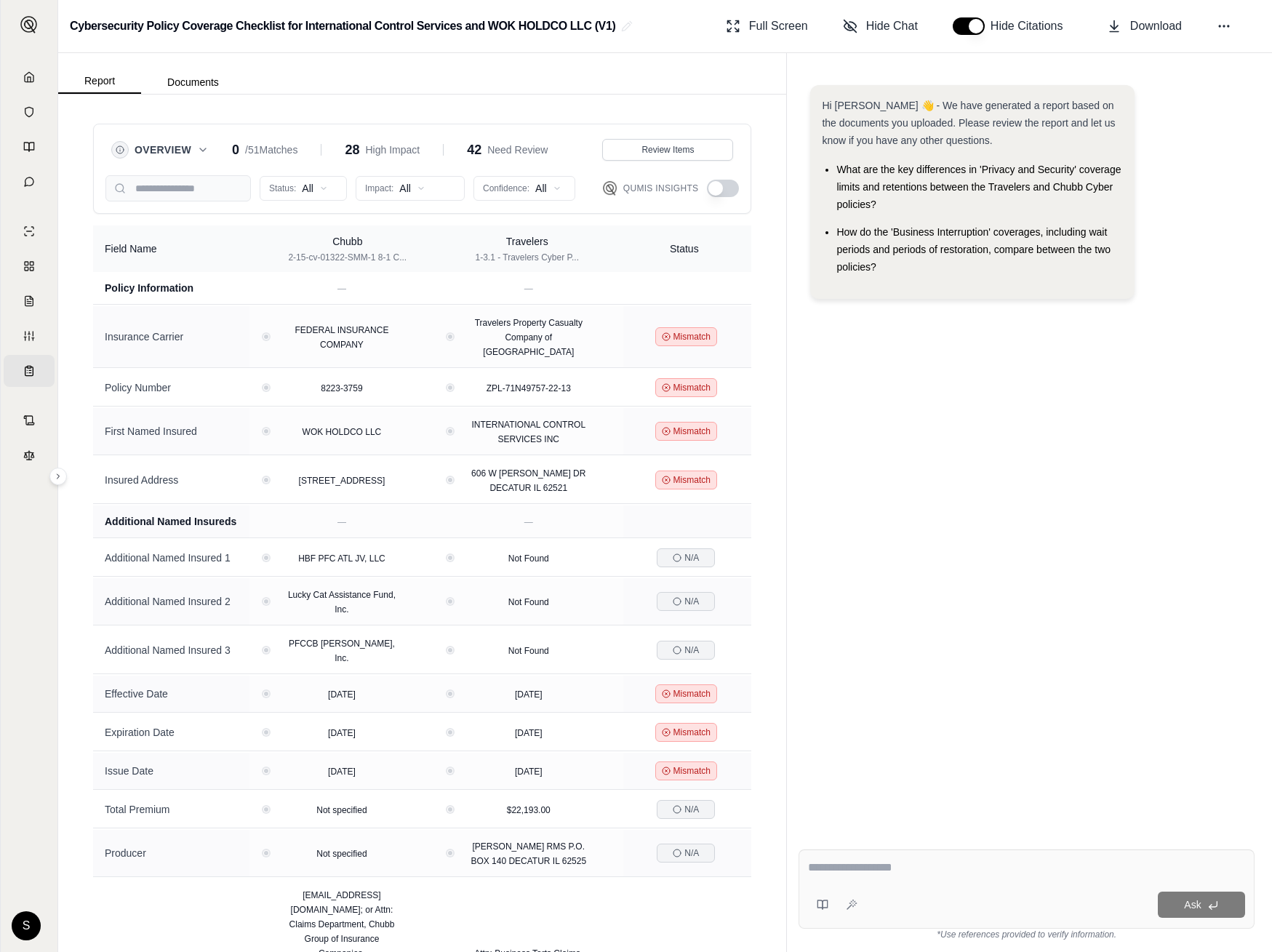
click at [916, 542] on div "Hi Dan 👋 - We have generated a report based on the documents you uploaded. Plea…" at bounding box center [1026, 449] width 456 height 752
click at [418, 193] on html "Home Vault Prompts Chats Single Policy Comparisons Claims Custom Report Coverag…" at bounding box center [636, 476] width 1272 height 952
click at [280, 196] on html "Home Vault Prompts Chats Single Policy Comparisons Claims Custom Report Coverag…" at bounding box center [636, 476] width 1272 height 952
click at [287, 195] on html "Home Vault Prompts Chats Single Policy Comparisons Claims Custom Report Coverag…" at bounding box center [636, 476] width 1272 height 952
click at [306, 243] on span "Match" at bounding box center [290, 242] width 42 height 15
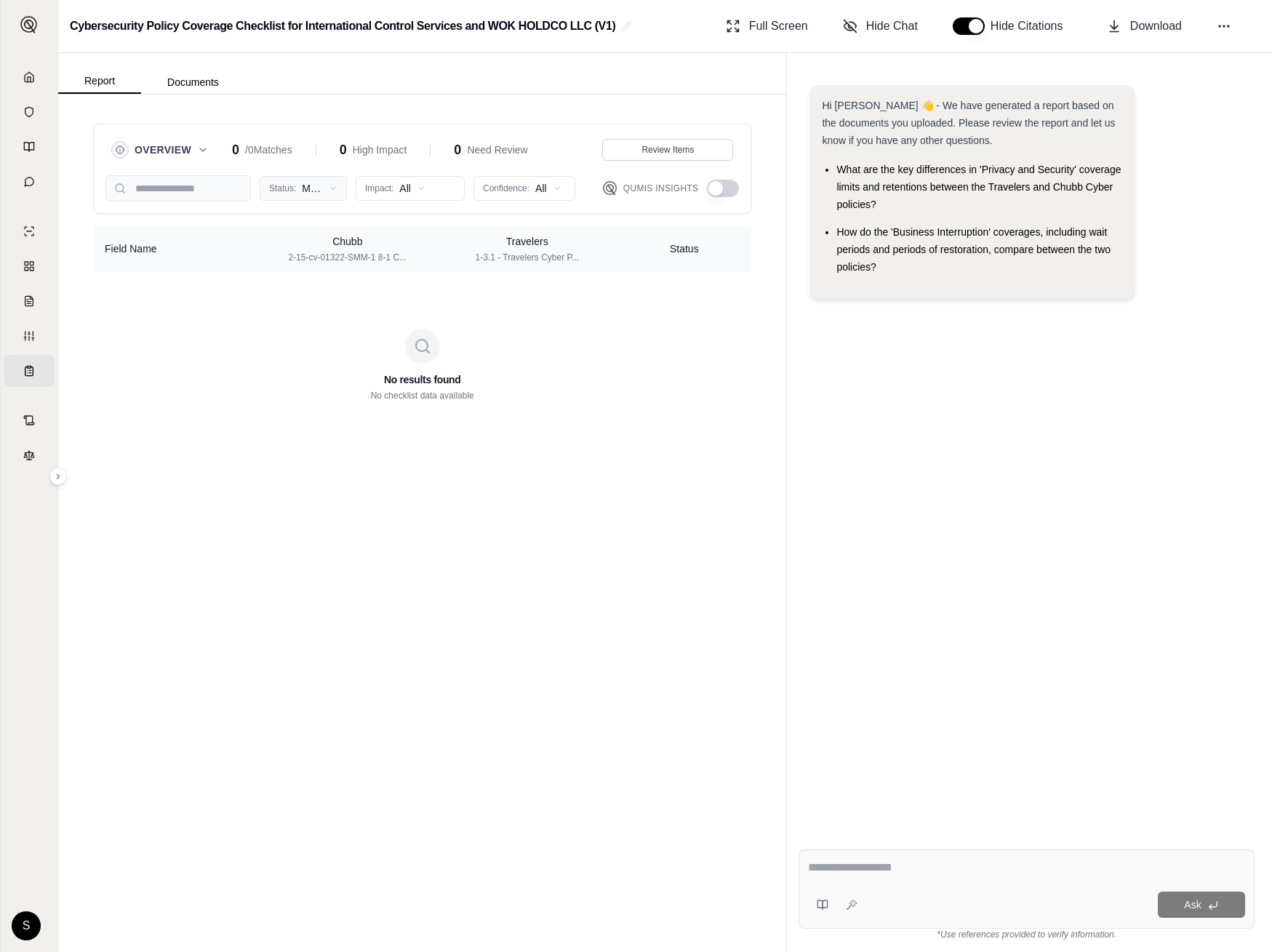
click at [296, 193] on html "Home Vault Prompts Chats Single Policy Comparisons Claims Custom Report Coverag…" at bounding box center [636, 476] width 1272 height 952
click at [304, 266] on span "Partial" at bounding box center [291, 265] width 44 height 15
click at [310, 184] on html "Home Vault Prompts Chats Single Policy Comparisons Claims Custom Report Coverag…" at bounding box center [636, 476] width 1272 height 952
click at [317, 289] on span "Mismatch" at bounding box center [298, 288] width 58 height 15
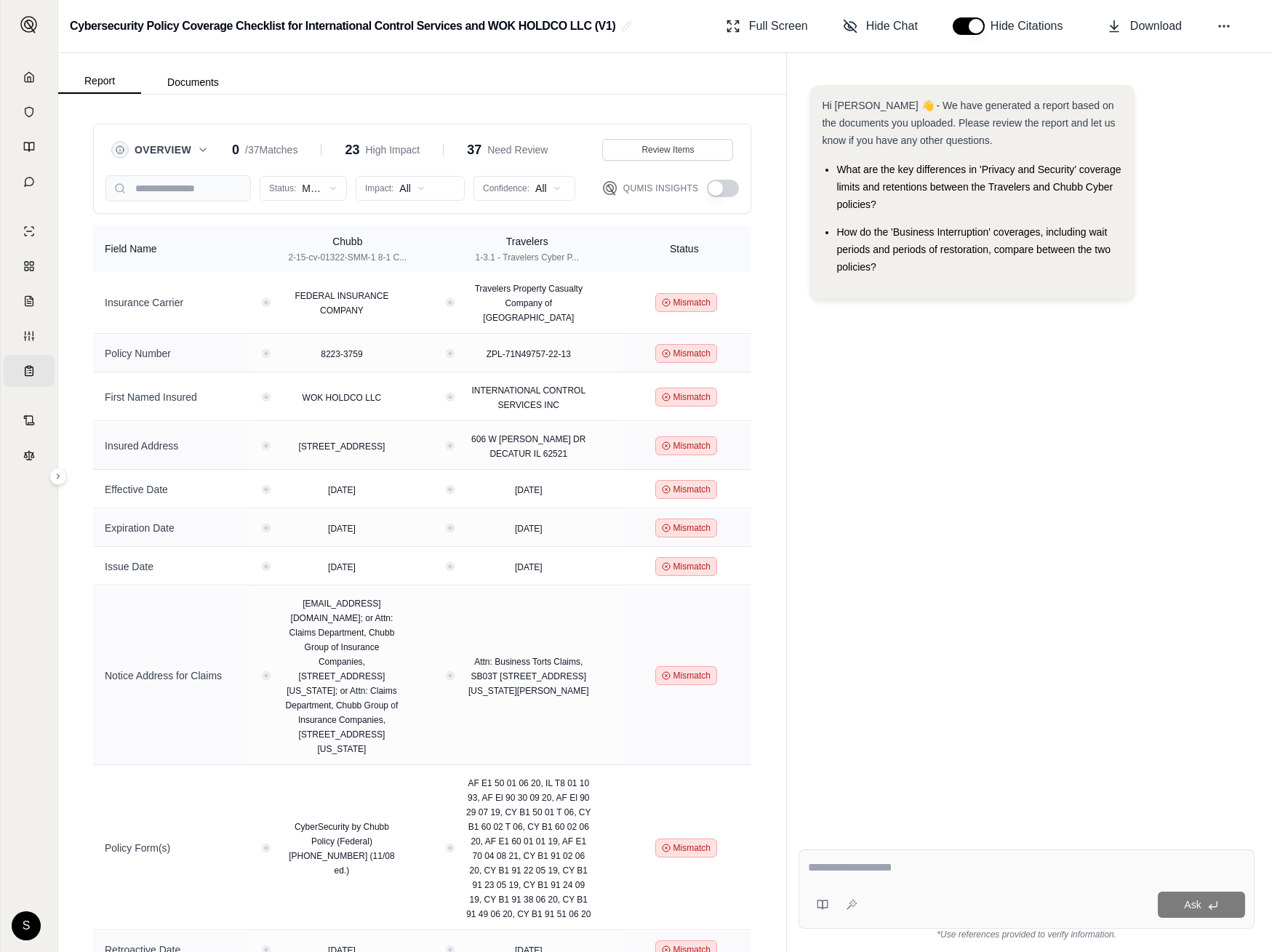
click at [298, 201] on div "Overview 0 / 37 Matches 23 High Impact 37 Need Review Review Items Status: Mism…" at bounding box center [421, 169] width 658 height 90
click at [304, 192] on html "Home Vault Prompts Chats Single Policy Comparisons Claims Custom Report Coverag…" at bounding box center [636, 476] width 1272 height 952
click at [298, 218] on span "All Status" at bounding box center [291, 218] width 43 height 15
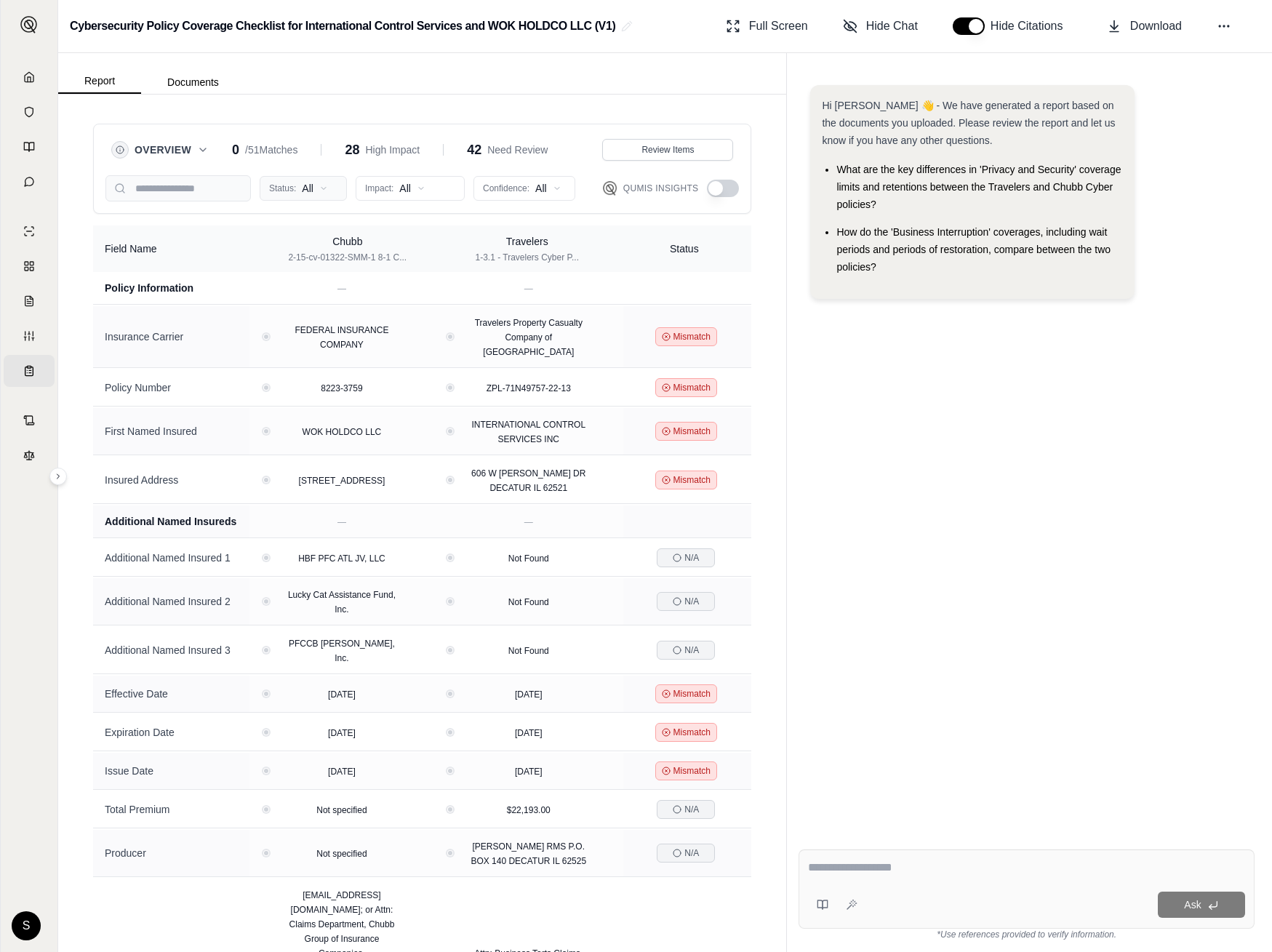
click at [296, 191] on html "Home Vault Prompts Chats Single Policy Comparisons Claims Custom Report Coverag…" at bounding box center [636, 476] width 1272 height 952
click at [844, 375] on html "Home Vault Prompts Chats Single Policy Comparisons Claims Custom Report Coverag…" at bounding box center [636, 476] width 1272 height 952
click at [735, 386] on button at bounding box center [731, 387] width 16 height 16
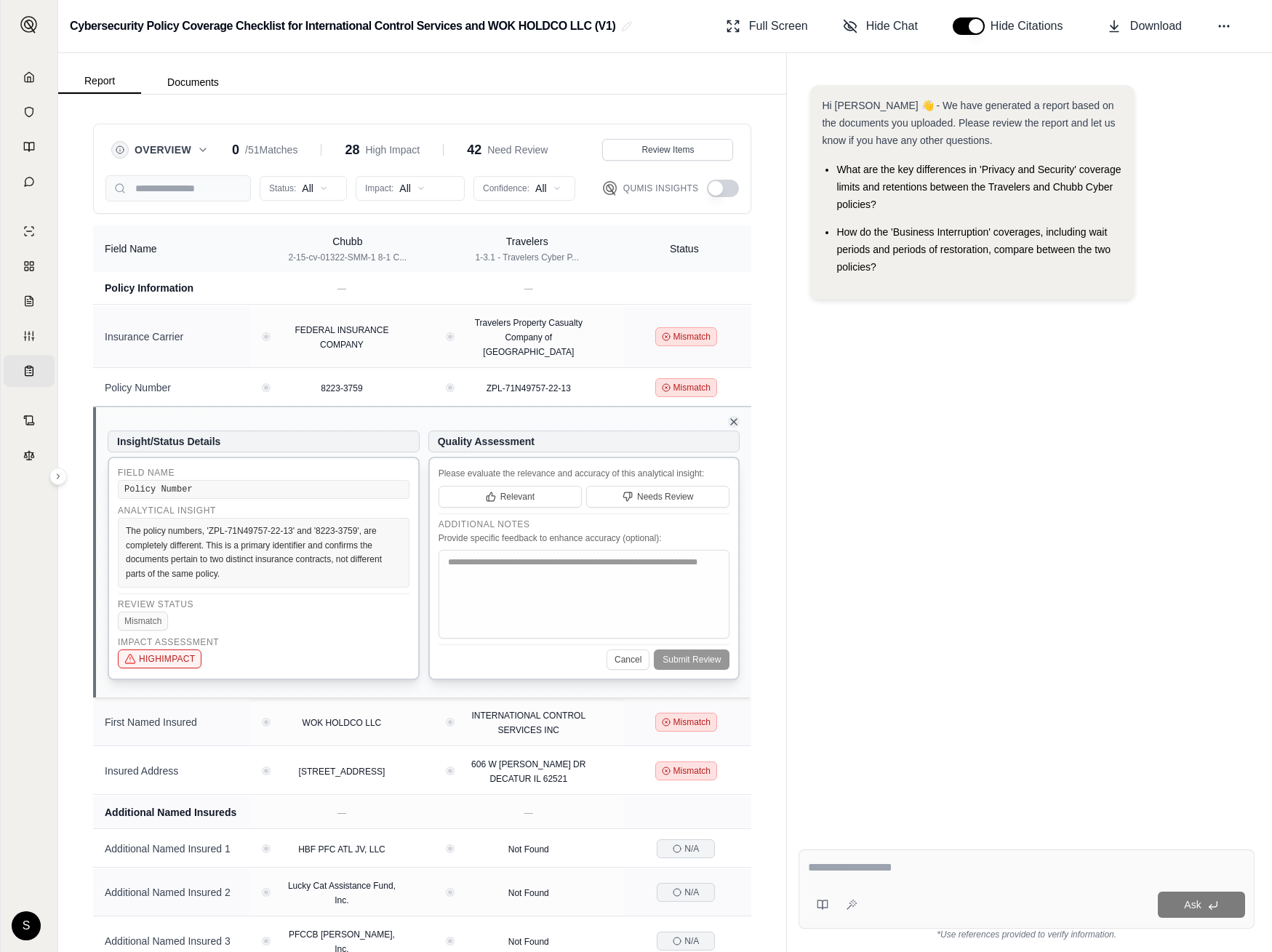
click at [731, 424] on icon at bounding box center [734, 421] width 6 height 6
click at [731, 698] on td "Mismatch" at bounding box center [686, 722] width 128 height 47
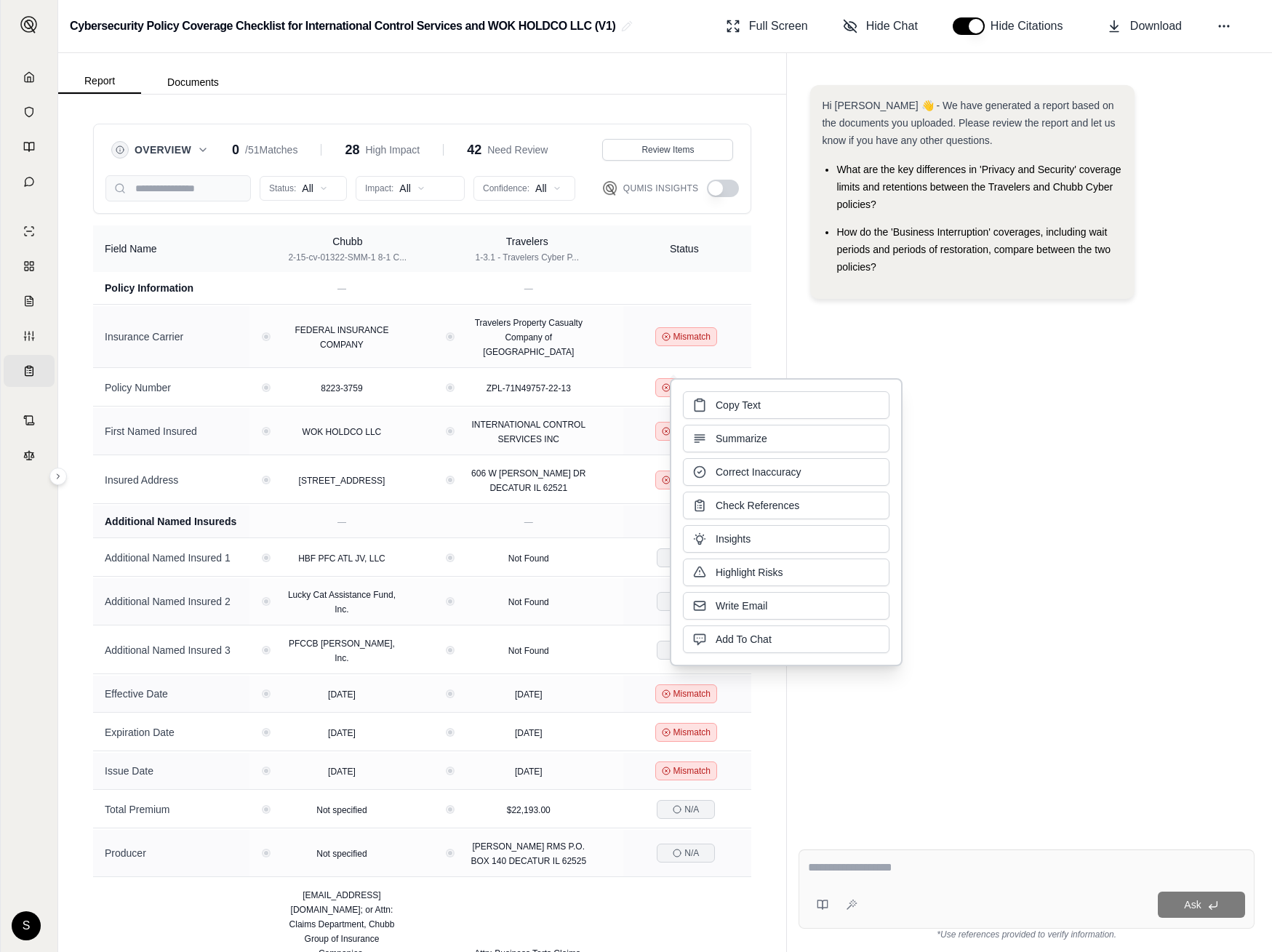
click at [988, 458] on div "Hi Dan 👋 - We have generated a report based on the documents you uploaded. Plea…" at bounding box center [1026, 449] width 456 height 752
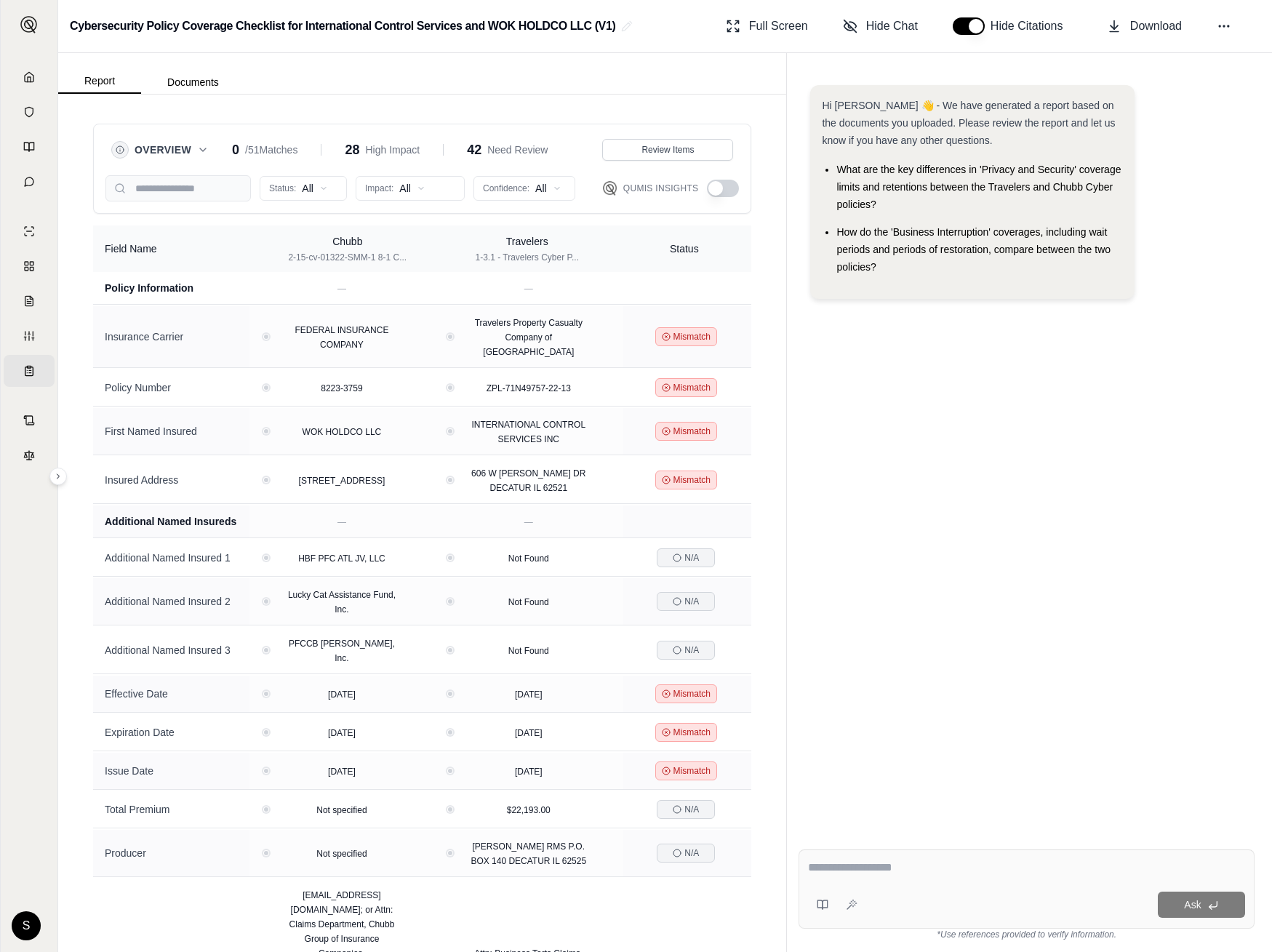
click at [727, 181] on button "button" at bounding box center [722, 188] width 32 height 17
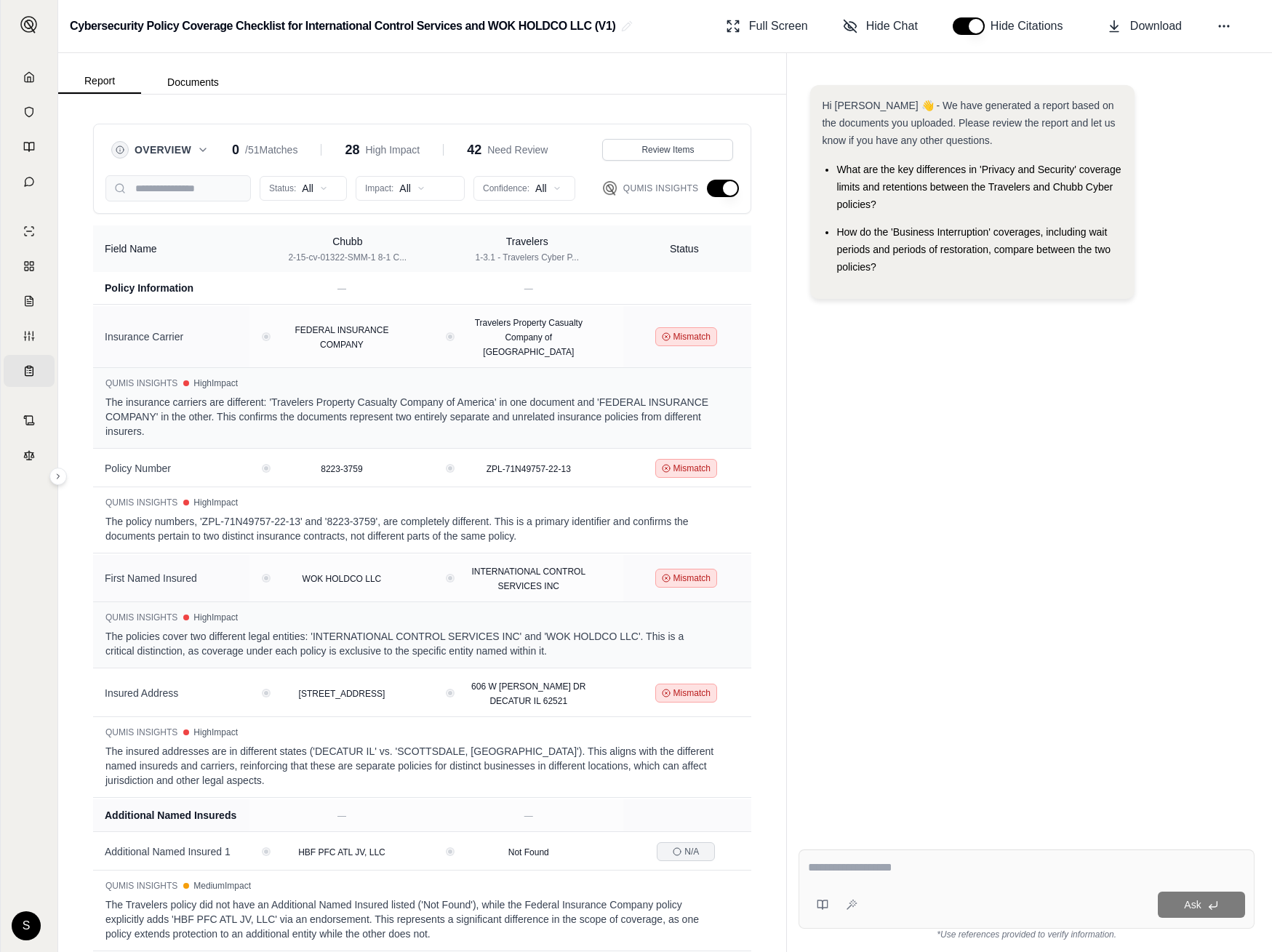
click at [716, 193] on button "button" at bounding box center [722, 188] width 32 height 17
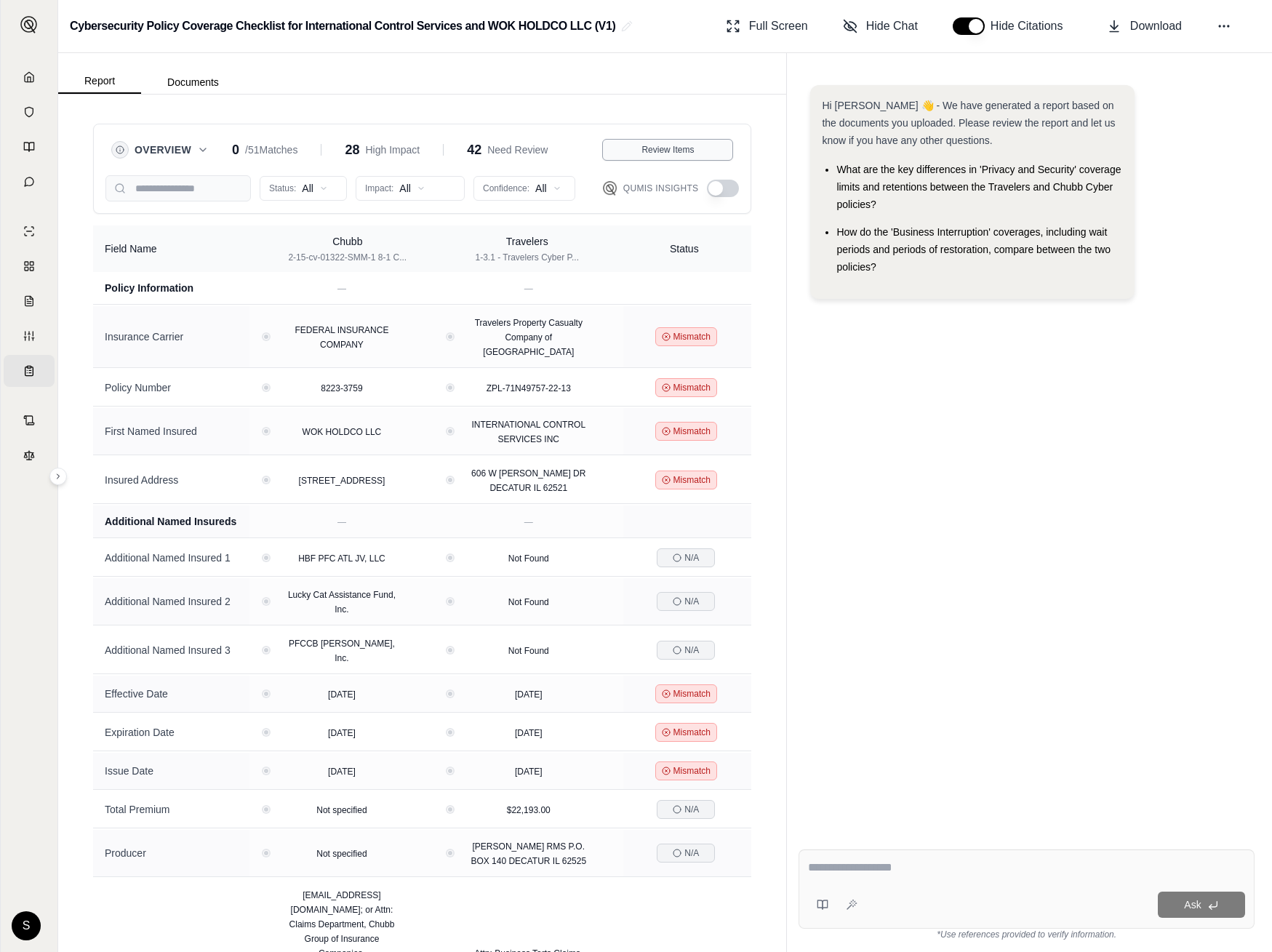
click at [684, 160] on button "Review Items" at bounding box center [667, 149] width 131 height 21
click at [665, 157] on button "Review Items" at bounding box center [667, 149] width 131 height 21
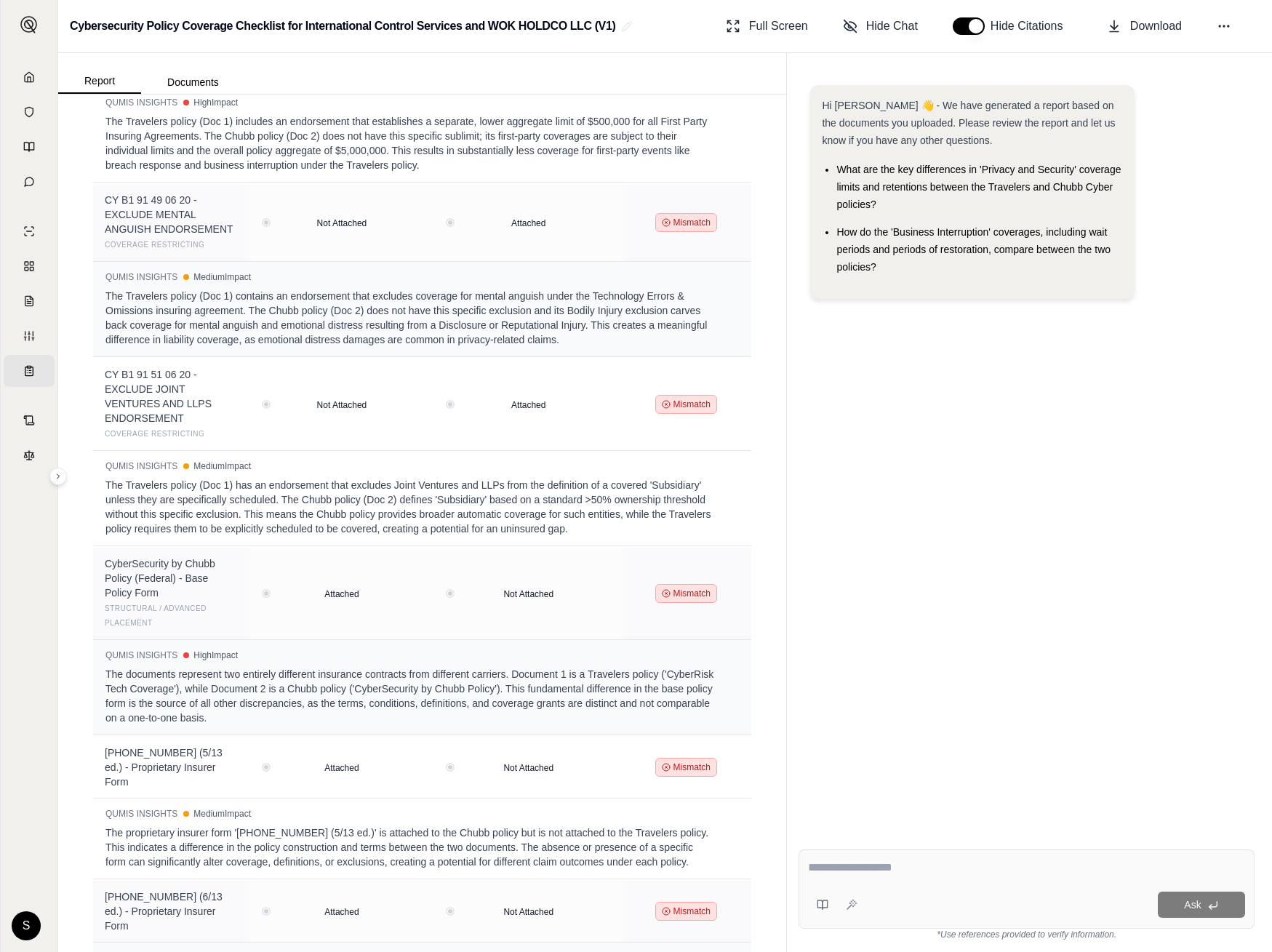
scroll to position [3971, 0]
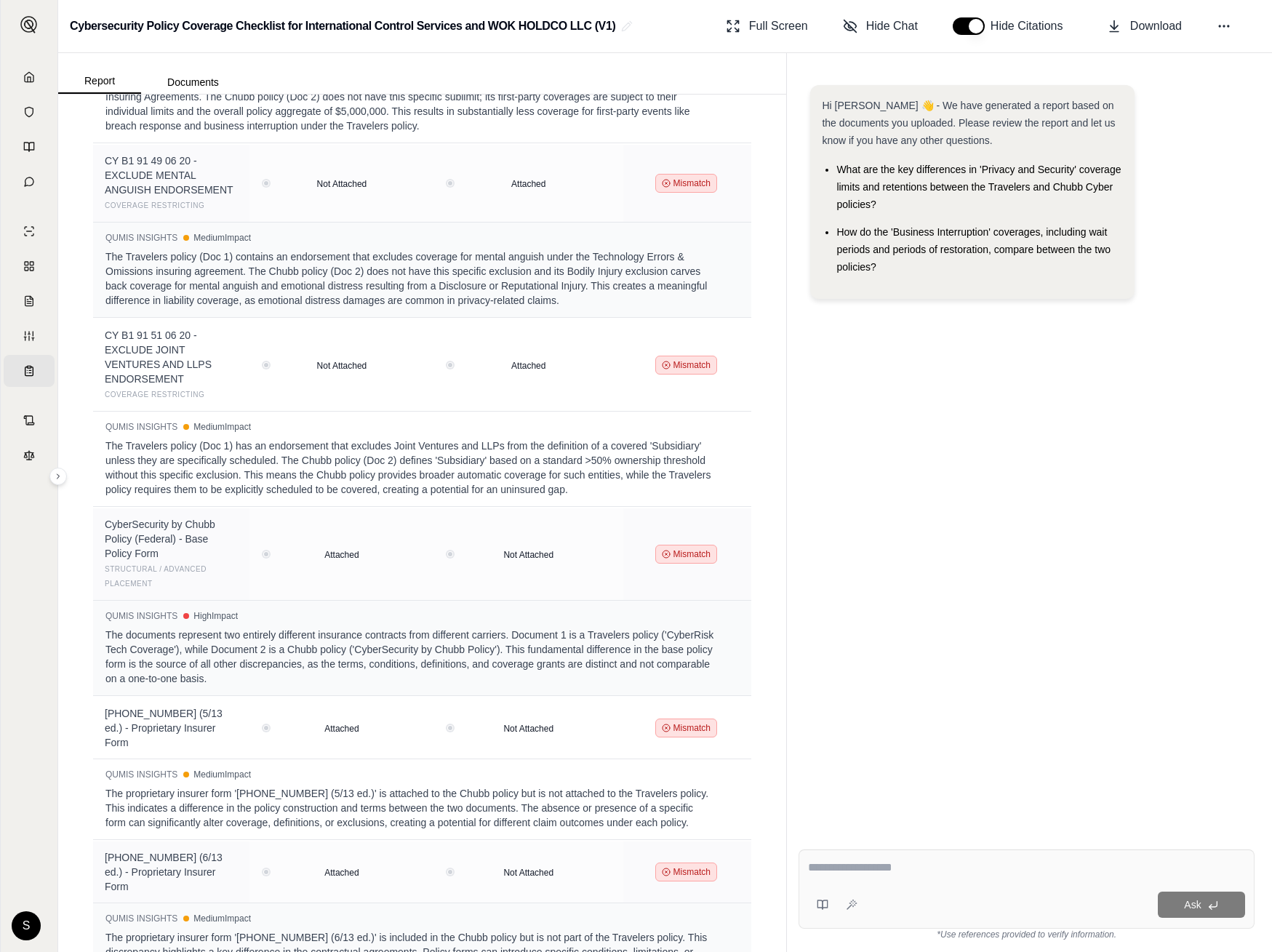
drag, startPoint x: 1269, startPoint y: 618, endPoint x: 1471, endPoint y: 594, distance: 203.4
click at [1271, 594] on html "Home Vault Prompts Chats Single Policy Comparisons Claims Custom Report Coverag…" at bounding box center [636, 476] width 1272 height 952
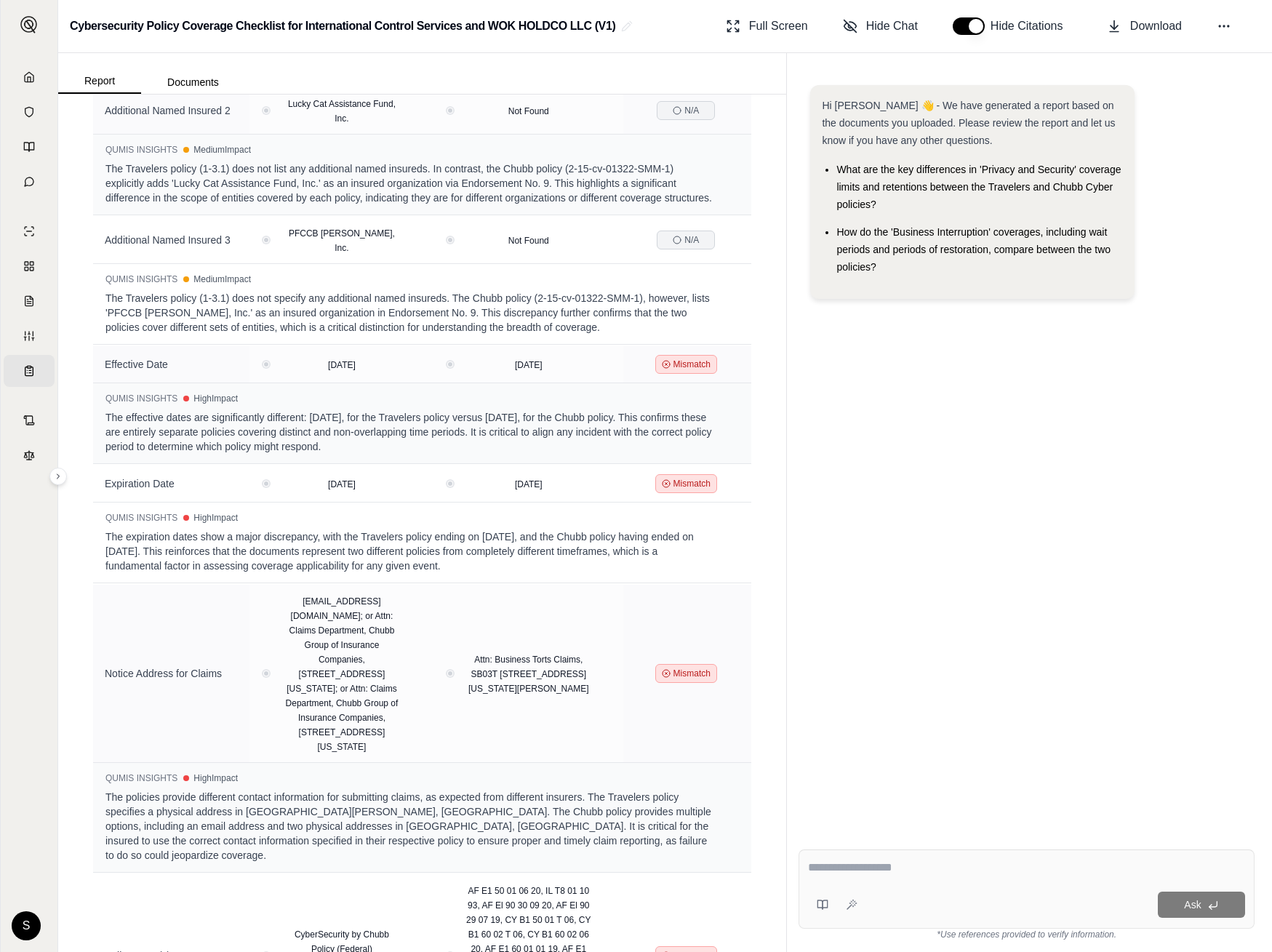
scroll to position [0, 0]
